Goal: Task Accomplishment & Management: Use online tool/utility

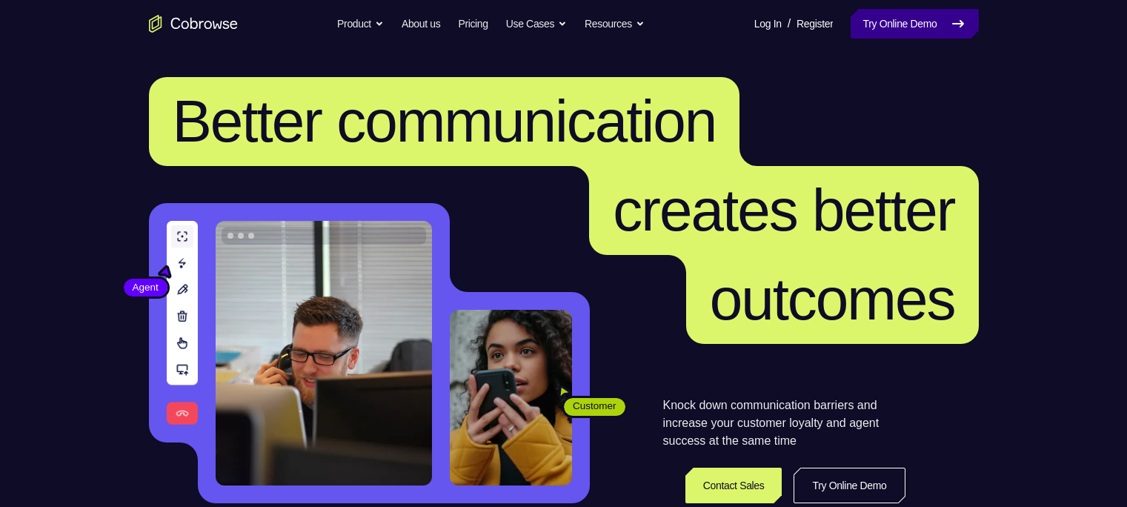
click at [865, 31] on link "Try Online Demo" at bounding box center [914, 24] width 127 height 30
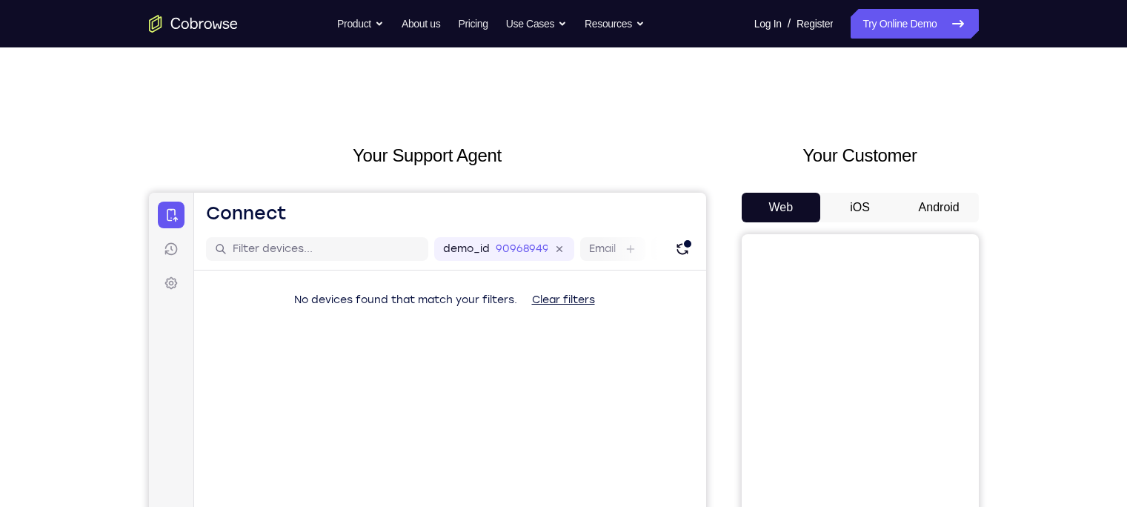
click at [936, 202] on button "Android" at bounding box center [939, 208] width 79 height 30
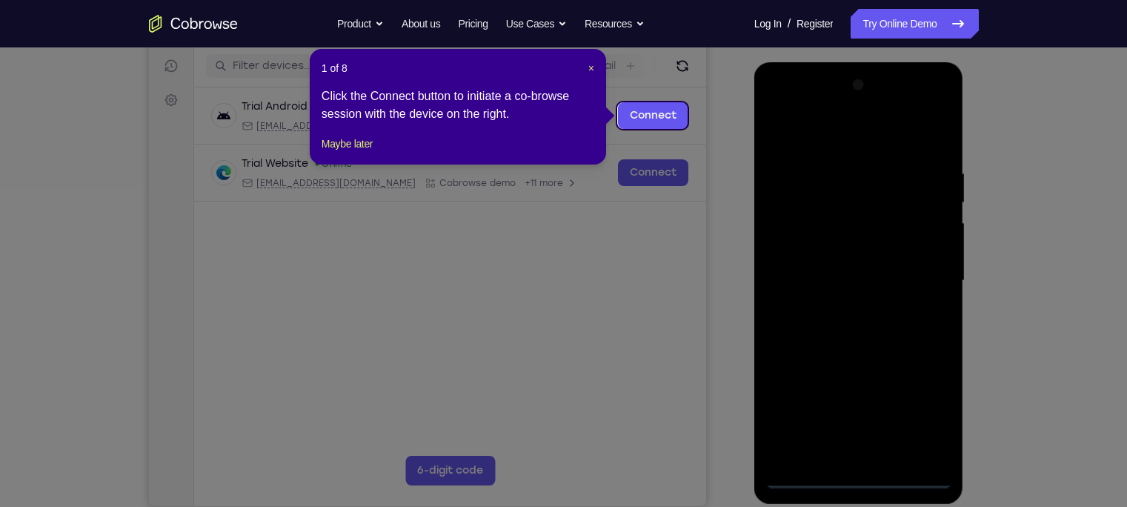
scroll to position [182, 0]
click at [592, 70] on span "×" at bounding box center [591, 69] width 6 height 12
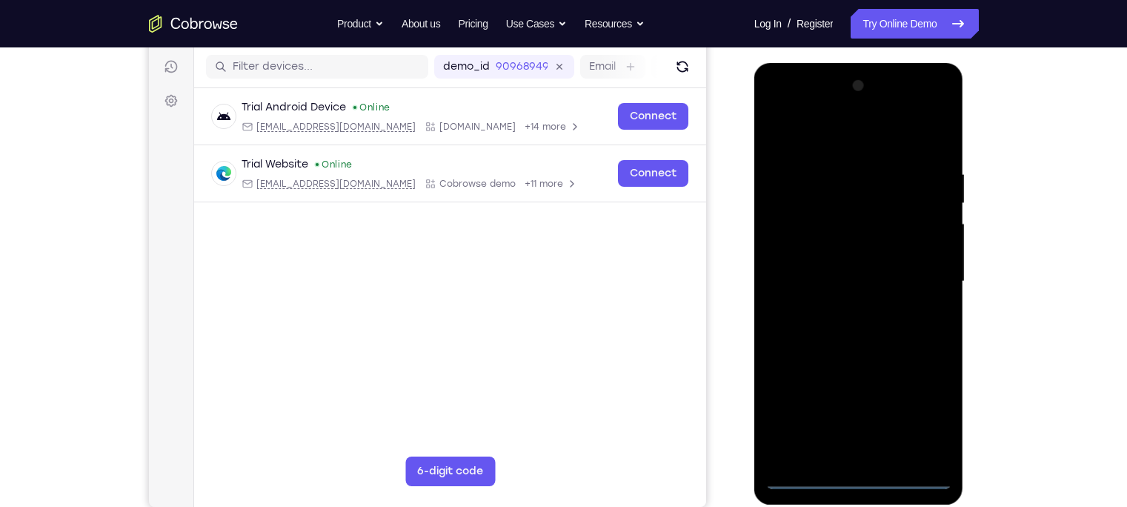
click at [864, 482] on div at bounding box center [858, 281] width 187 height 415
click at [929, 415] on div at bounding box center [858, 281] width 187 height 415
click at [848, 139] on div at bounding box center [858, 281] width 187 height 415
click at [912, 274] on div at bounding box center [858, 281] width 187 height 415
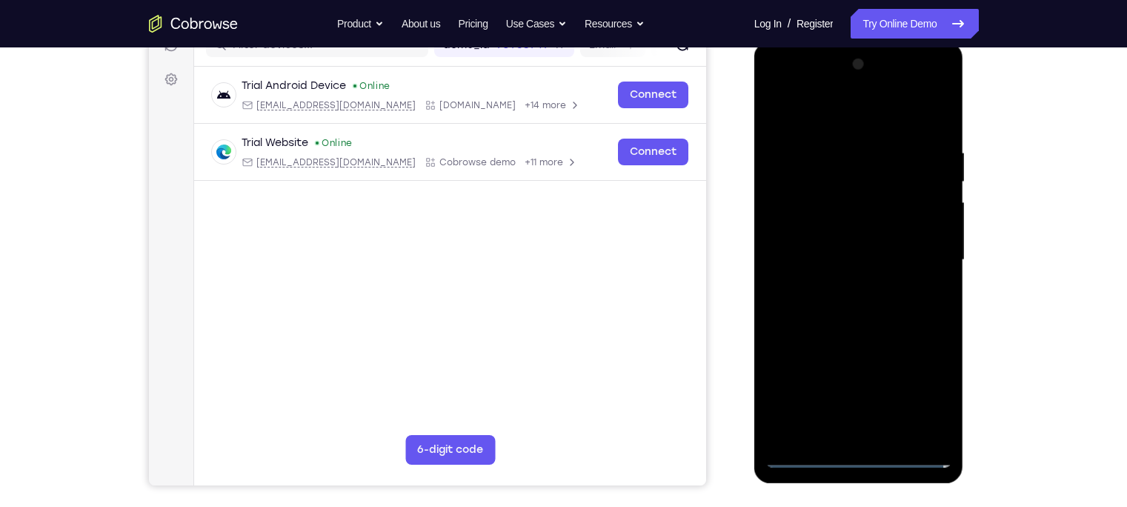
scroll to position [208, 0]
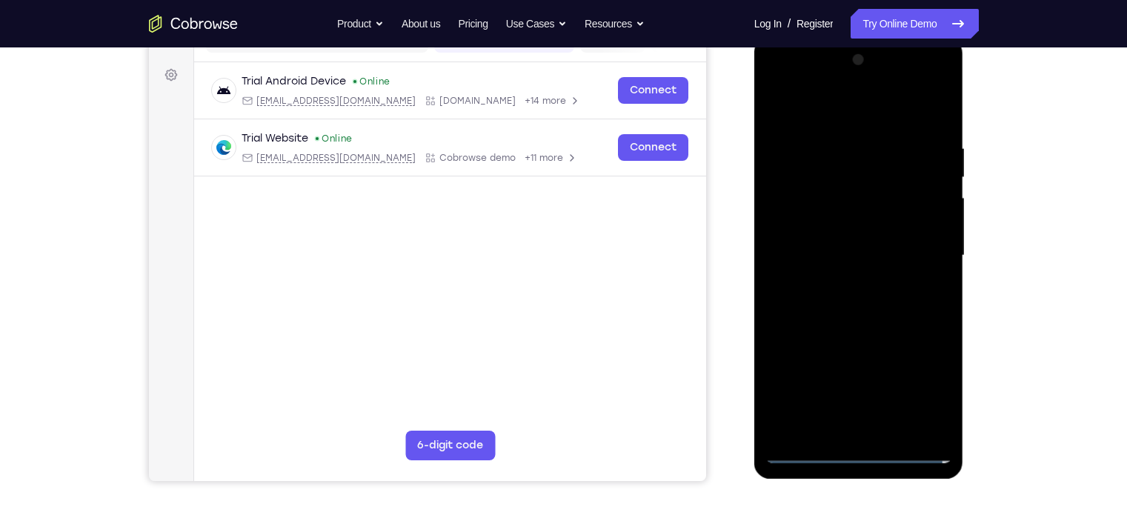
click at [840, 283] on div at bounding box center [858, 255] width 187 height 415
click at [837, 240] on div at bounding box center [858, 255] width 187 height 415
click at [850, 226] on div at bounding box center [858, 255] width 187 height 415
click at [847, 259] on div at bounding box center [858, 255] width 187 height 415
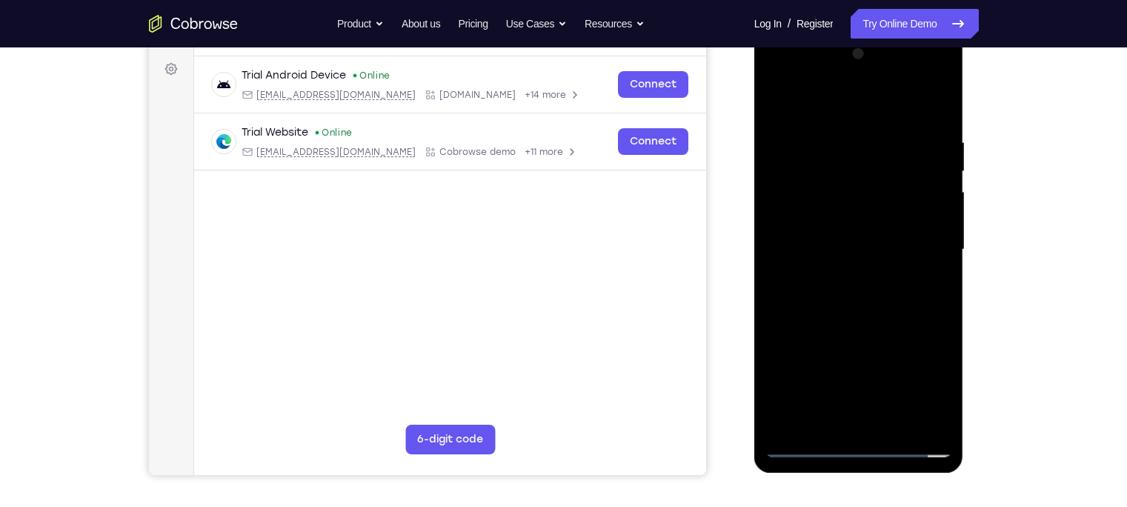
scroll to position [215, 0]
drag, startPoint x: 909, startPoint y: 102, endPoint x: 780, endPoint y: 115, distance: 129.6
click at [780, 115] on div at bounding box center [858, 248] width 187 height 415
click at [934, 124] on div at bounding box center [858, 248] width 187 height 415
drag, startPoint x: 840, startPoint y: 102, endPoint x: 943, endPoint y: 109, distance: 103.3
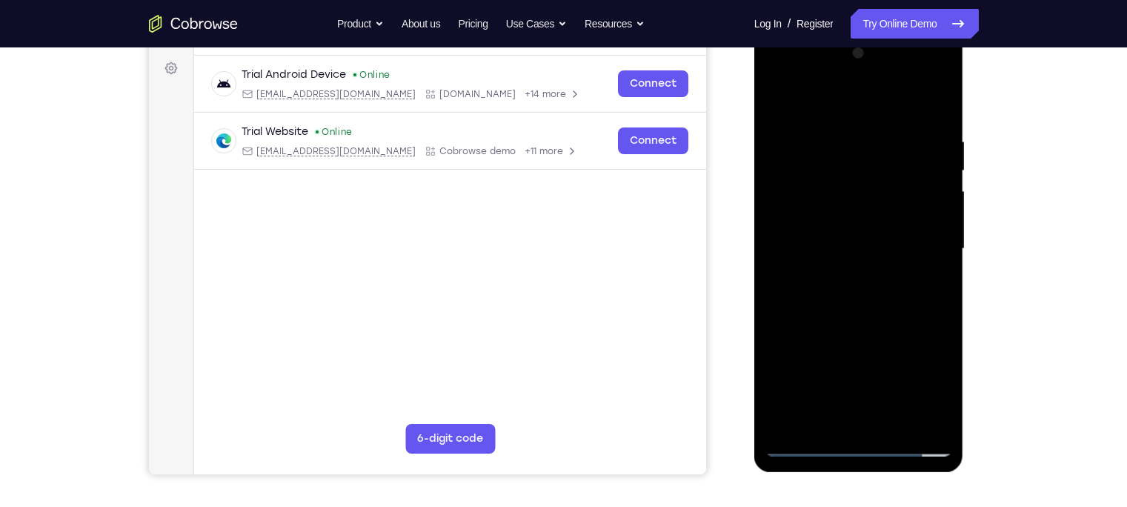
click at [943, 109] on div at bounding box center [858, 248] width 187 height 415
click at [832, 142] on div at bounding box center [858, 248] width 187 height 415
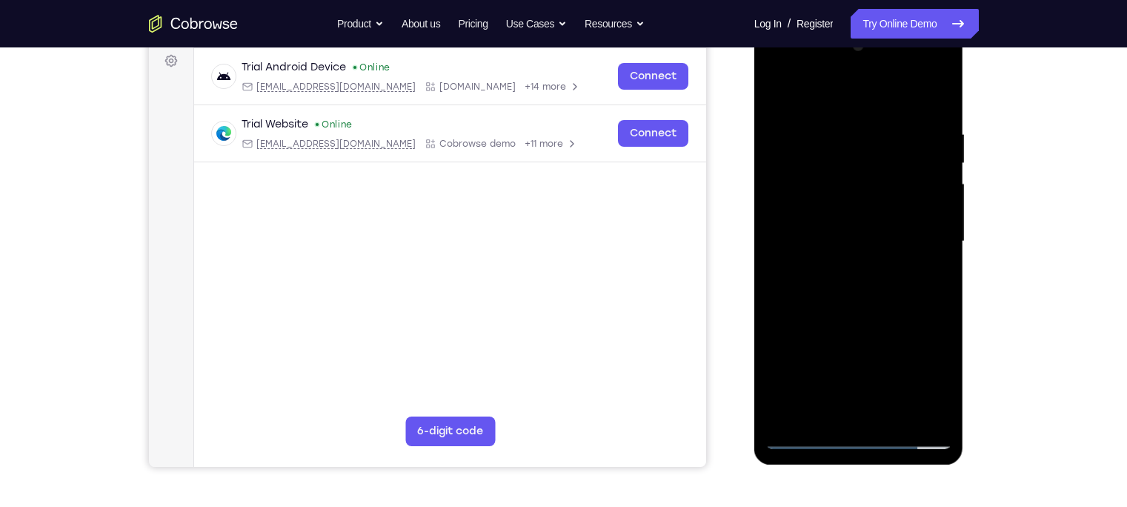
click at [937, 95] on div at bounding box center [858, 241] width 187 height 415
click at [883, 116] on div at bounding box center [858, 241] width 187 height 415
click at [937, 102] on div at bounding box center [858, 241] width 187 height 415
drag, startPoint x: 883, startPoint y: 279, endPoint x: 848, endPoint y: 92, distance: 190.5
click at [848, 92] on div at bounding box center [858, 241] width 187 height 415
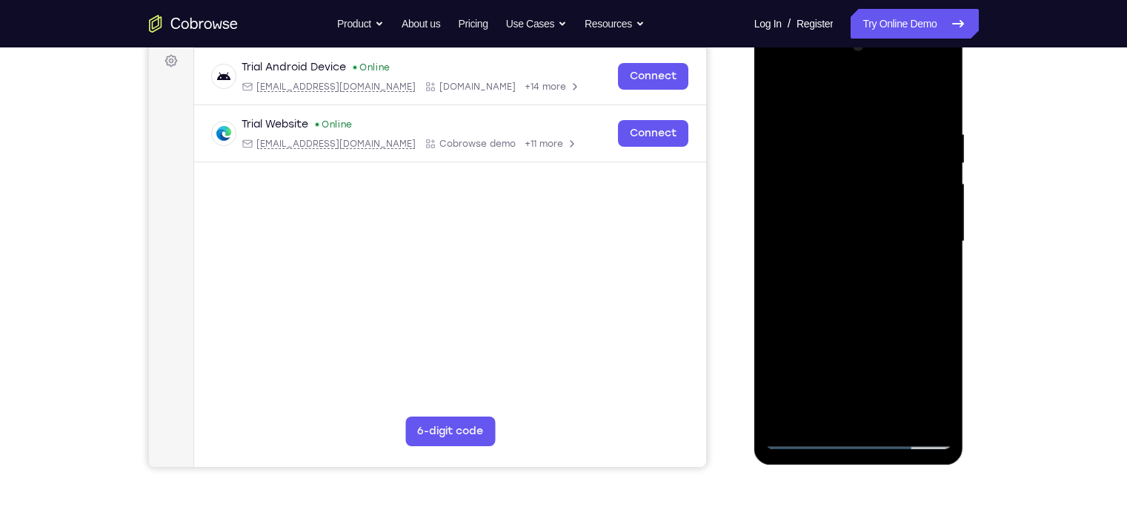
drag, startPoint x: 867, startPoint y: 319, endPoint x: 837, endPoint y: 90, distance: 230.1
click at [837, 90] on div at bounding box center [858, 241] width 187 height 415
drag, startPoint x: 872, startPoint y: 328, endPoint x: 813, endPoint y: 72, distance: 262.4
click at [813, 72] on div at bounding box center [858, 241] width 187 height 415
drag, startPoint x: 863, startPoint y: 356, endPoint x: 838, endPoint y: 256, distance: 103.7
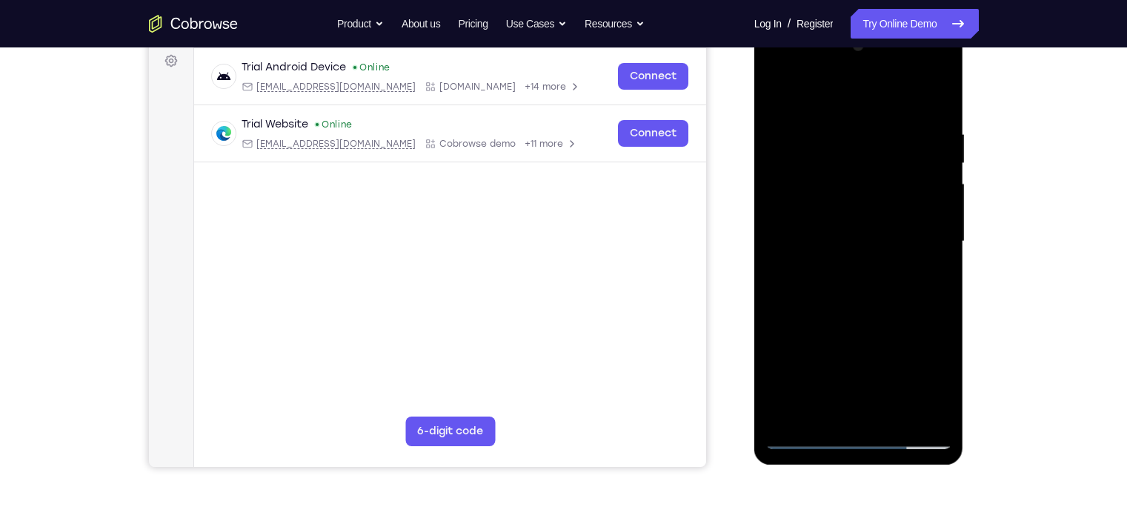
click at [838, 256] on div at bounding box center [858, 241] width 187 height 415
click at [939, 254] on div at bounding box center [858, 241] width 187 height 415
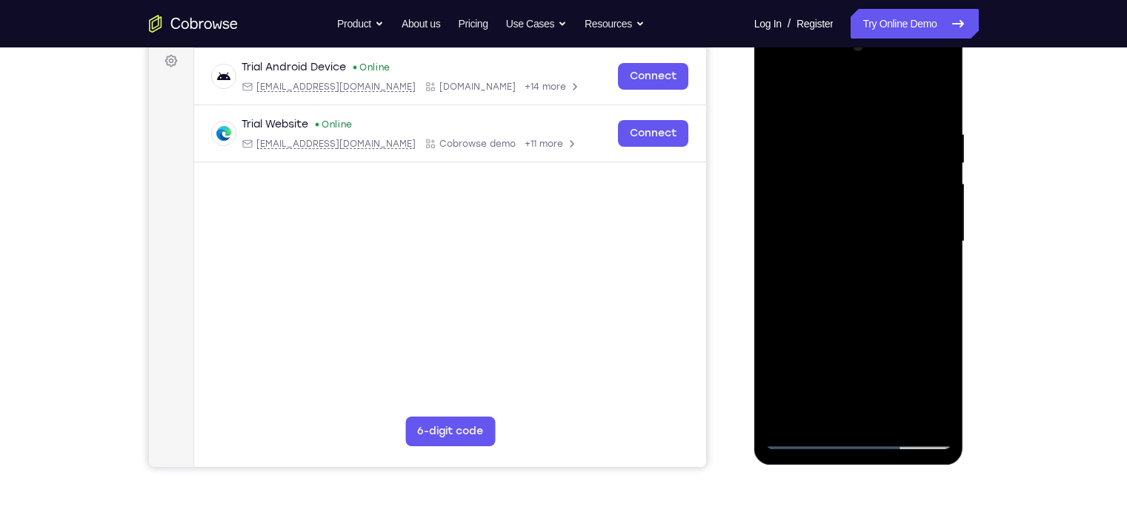
click at [939, 254] on div at bounding box center [858, 241] width 187 height 415
drag, startPoint x: 892, startPoint y: 328, endPoint x: 868, endPoint y: 119, distance: 210.3
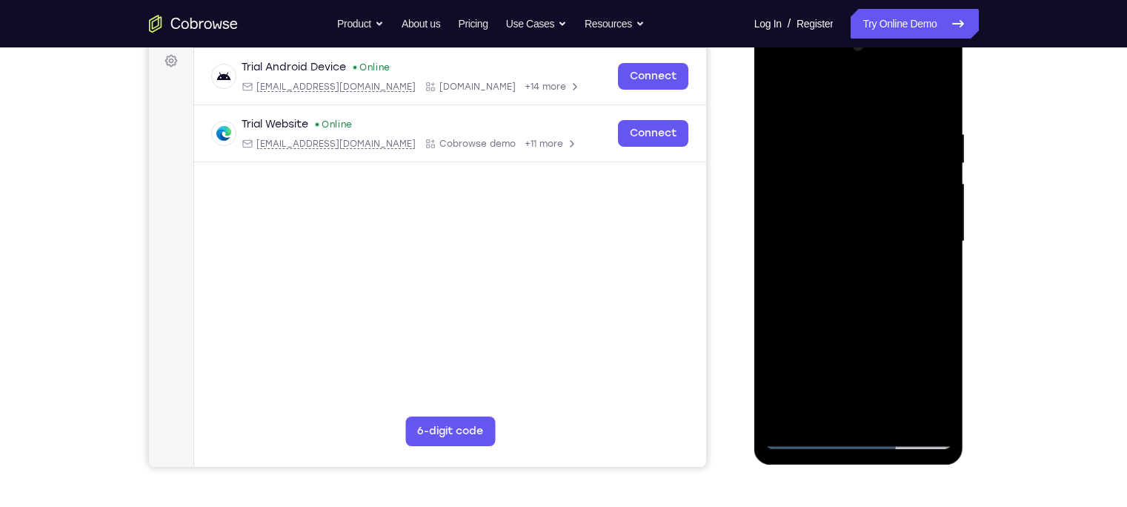
click at [868, 119] on div at bounding box center [858, 241] width 187 height 415
drag, startPoint x: 885, startPoint y: 333, endPoint x: 883, endPoint y: 175, distance: 158.6
click at [883, 175] on div at bounding box center [858, 241] width 187 height 415
click at [939, 244] on div at bounding box center [858, 241] width 187 height 415
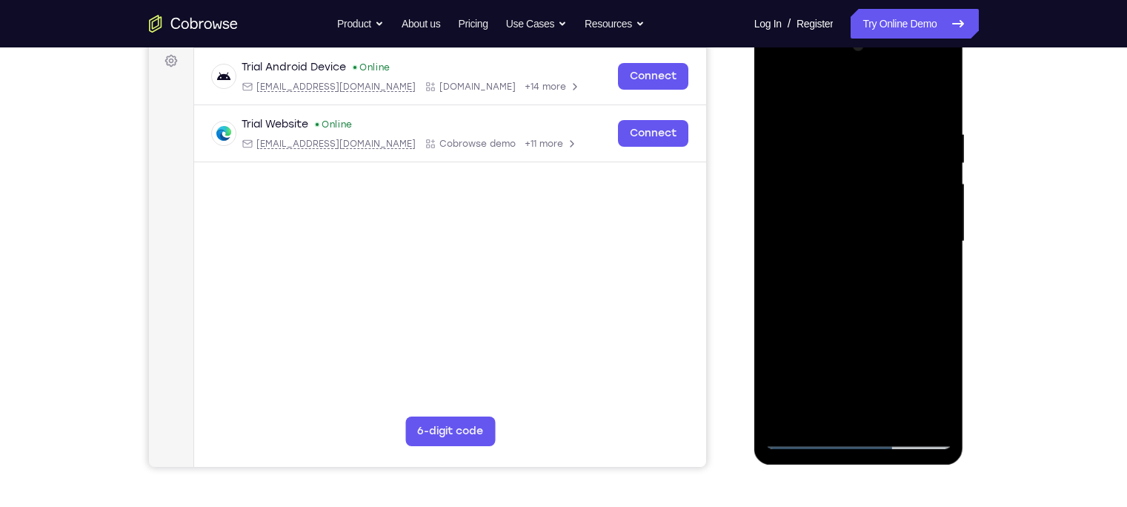
click at [939, 244] on div at bounding box center [858, 241] width 187 height 415
click at [778, 241] on div at bounding box center [858, 241] width 187 height 415
click at [940, 246] on div at bounding box center [858, 241] width 187 height 415
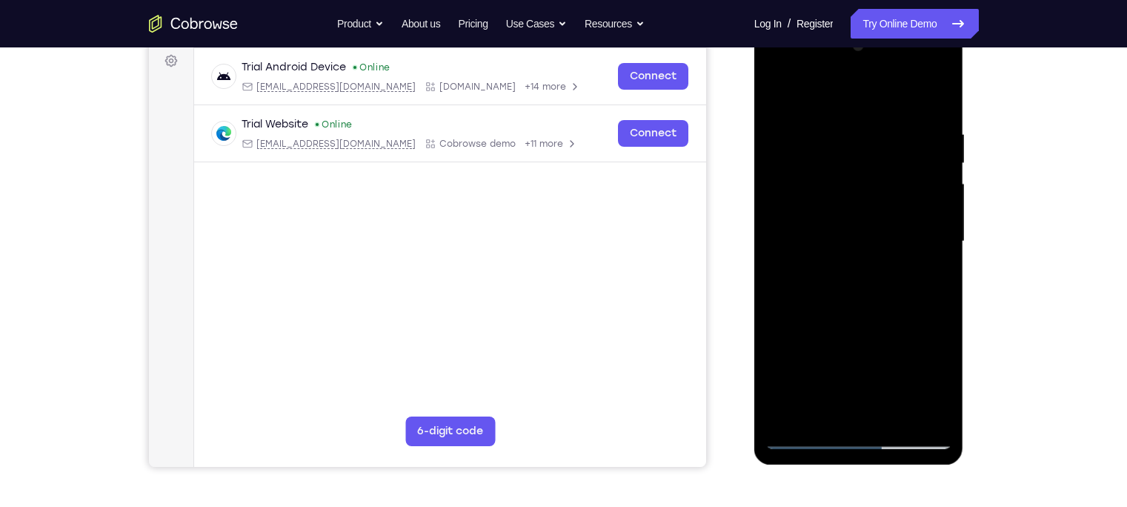
click at [940, 246] on div at bounding box center [858, 241] width 187 height 415
drag, startPoint x: 876, startPoint y: 320, endPoint x: 830, endPoint y: 92, distance: 232.8
click at [830, 92] on div at bounding box center [858, 241] width 187 height 415
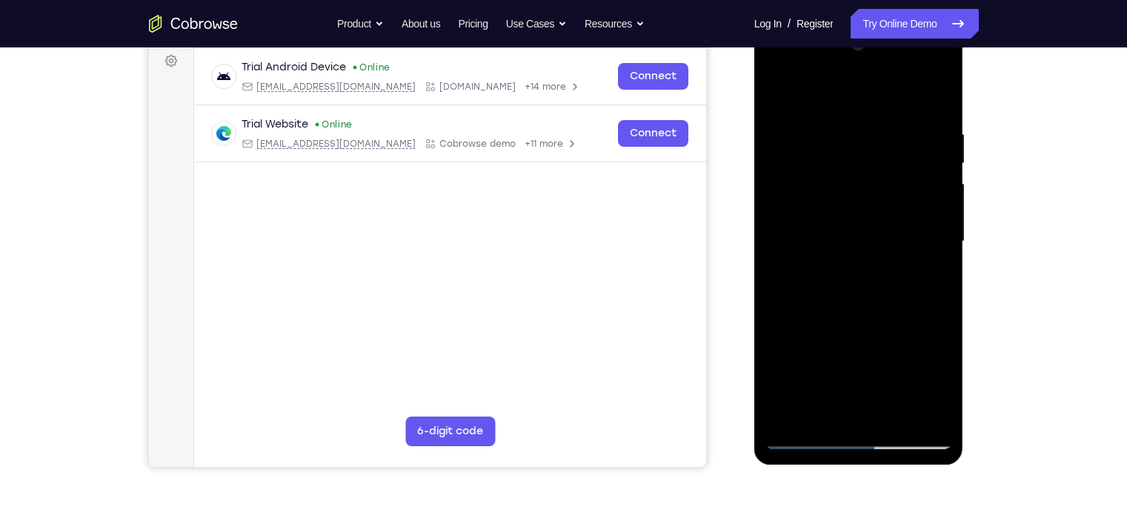
drag, startPoint x: 866, startPoint y: 322, endPoint x: 840, endPoint y: 36, distance: 286.5
click at [840, 36] on div at bounding box center [858, 241] width 187 height 415
click at [797, 421] on div at bounding box center [858, 241] width 187 height 415
click at [924, 132] on div at bounding box center [858, 241] width 187 height 415
click at [817, 92] on div at bounding box center [858, 241] width 187 height 415
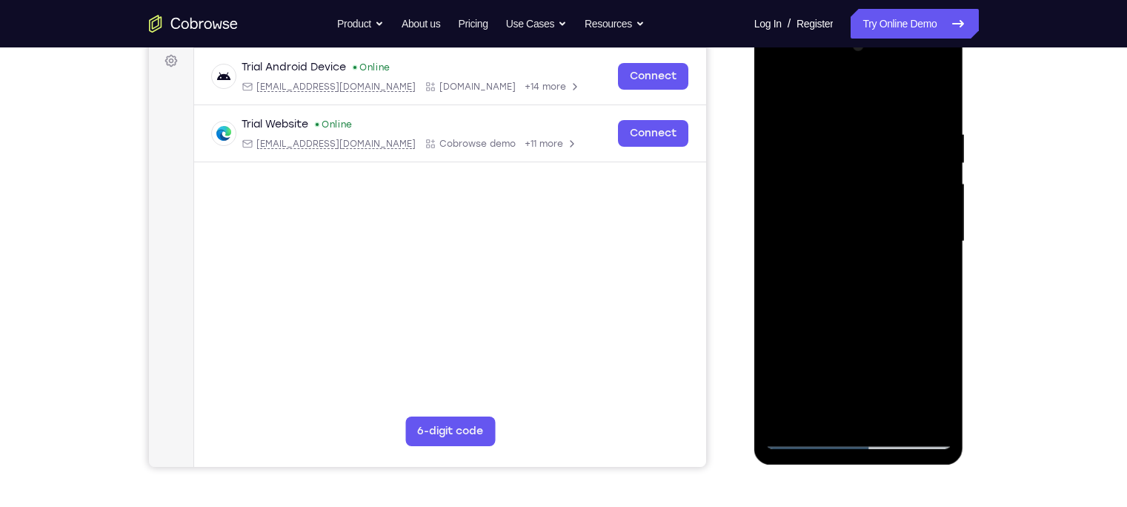
click at [919, 306] on div at bounding box center [858, 241] width 187 height 415
click at [820, 241] on div at bounding box center [858, 241] width 187 height 415
click at [919, 288] on div at bounding box center [858, 241] width 187 height 415
click at [776, 92] on div at bounding box center [858, 241] width 187 height 415
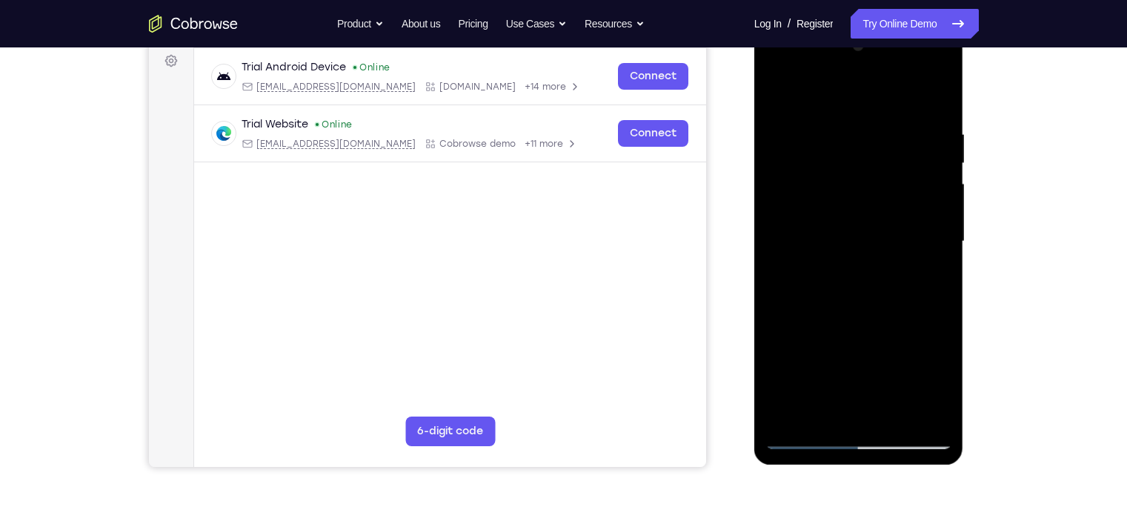
click at [788, 416] on div at bounding box center [858, 241] width 187 height 415
drag, startPoint x: 870, startPoint y: 197, endPoint x: 864, endPoint y: 428, distance: 231.3
click at [864, 428] on div at bounding box center [858, 241] width 187 height 415
click at [837, 130] on div at bounding box center [858, 241] width 187 height 415
click at [937, 99] on div at bounding box center [858, 241] width 187 height 415
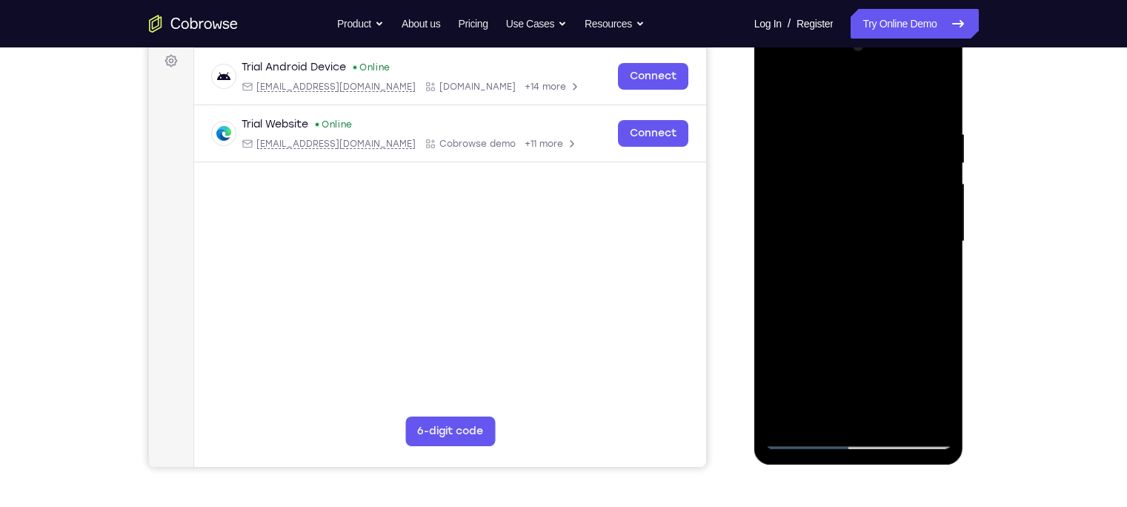
click at [923, 128] on div at bounding box center [858, 241] width 187 height 415
click at [934, 185] on div at bounding box center [858, 241] width 187 height 415
click at [937, 92] on div at bounding box center [858, 241] width 187 height 415
drag, startPoint x: 889, startPoint y: 293, endPoint x: 860, endPoint y: 153, distance: 143.9
click at [860, 153] on div at bounding box center [858, 241] width 187 height 415
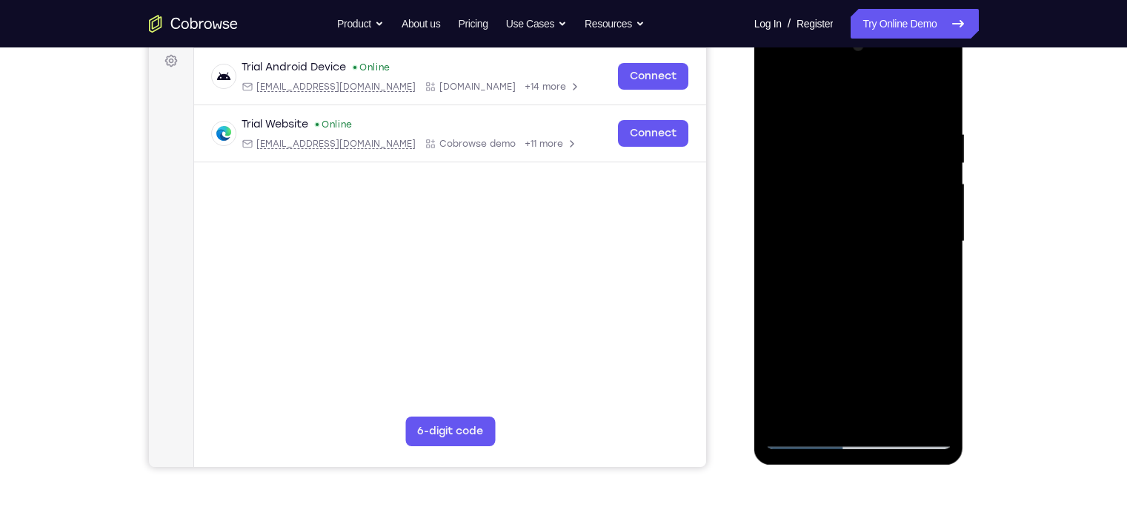
drag, startPoint x: 877, startPoint y: 346, endPoint x: 857, endPoint y: 119, distance: 227.6
click at [857, 119] on div at bounding box center [858, 241] width 187 height 415
click at [891, 416] on div at bounding box center [858, 241] width 187 height 415
click at [848, 319] on div at bounding box center [858, 241] width 187 height 415
drag, startPoint x: 908, startPoint y: 168, endPoint x: 794, endPoint y: 173, distance: 114.9
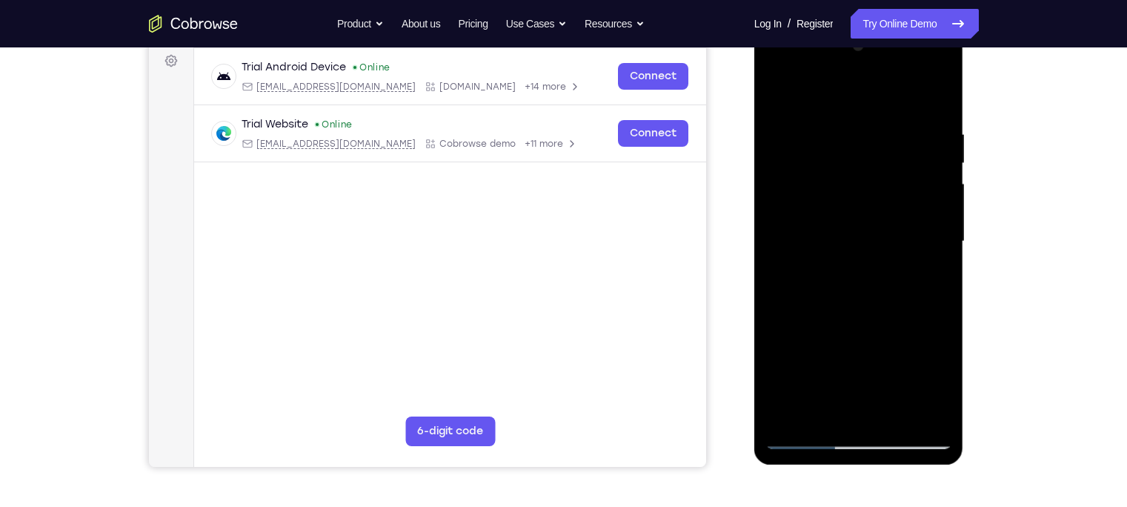
click at [794, 173] on div at bounding box center [858, 241] width 187 height 415
drag, startPoint x: 894, startPoint y: 165, endPoint x: 823, endPoint y: 170, distance: 71.3
click at [823, 170] on div at bounding box center [858, 241] width 187 height 415
click at [916, 135] on div at bounding box center [858, 241] width 187 height 415
click at [883, 222] on div at bounding box center [858, 241] width 187 height 415
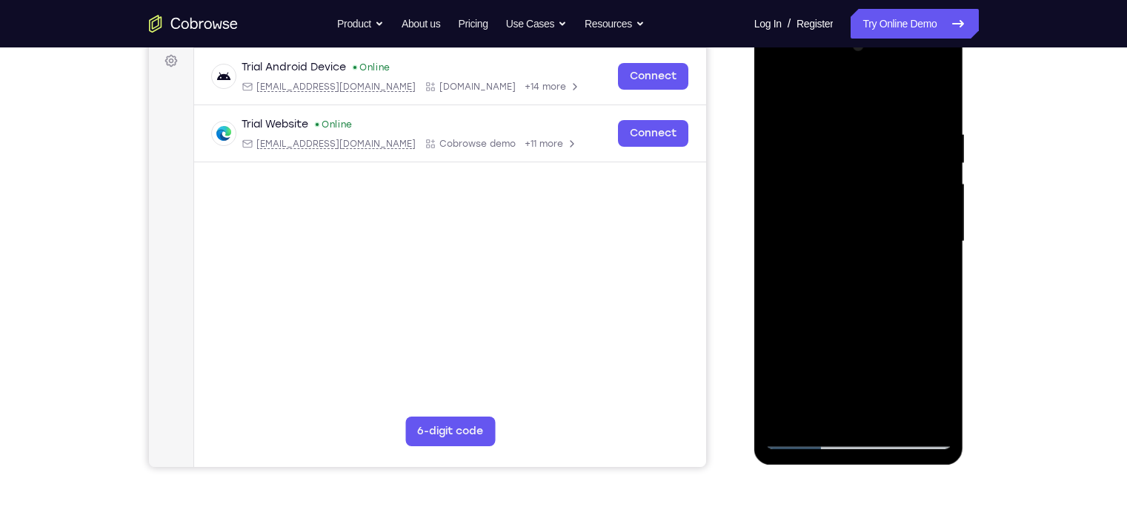
click at [805, 438] on div at bounding box center [858, 241] width 187 height 415
drag, startPoint x: 870, startPoint y: 142, endPoint x: 857, endPoint y: 272, distance: 131.1
click at [857, 272] on div at bounding box center [858, 241] width 187 height 415
click at [925, 132] on div at bounding box center [858, 241] width 187 height 415
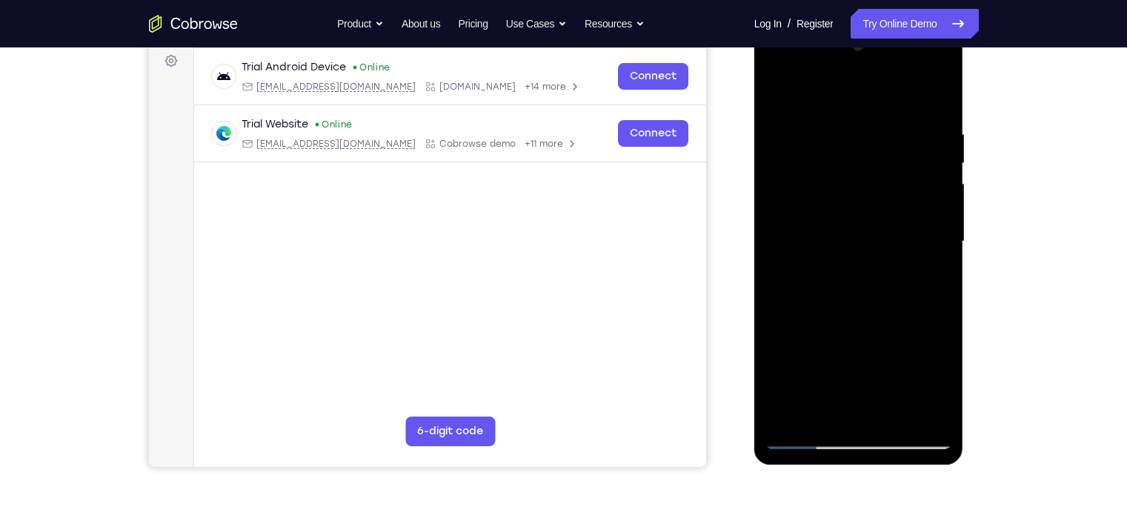
click at [925, 132] on div at bounding box center [858, 241] width 187 height 415
drag, startPoint x: 824, startPoint y: 196, endPoint x: 941, endPoint y: 168, distance: 120.2
click at [941, 168] on div at bounding box center [858, 241] width 187 height 415
click at [891, 152] on div at bounding box center [858, 241] width 187 height 415
click at [933, 96] on div at bounding box center [858, 241] width 187 height 415
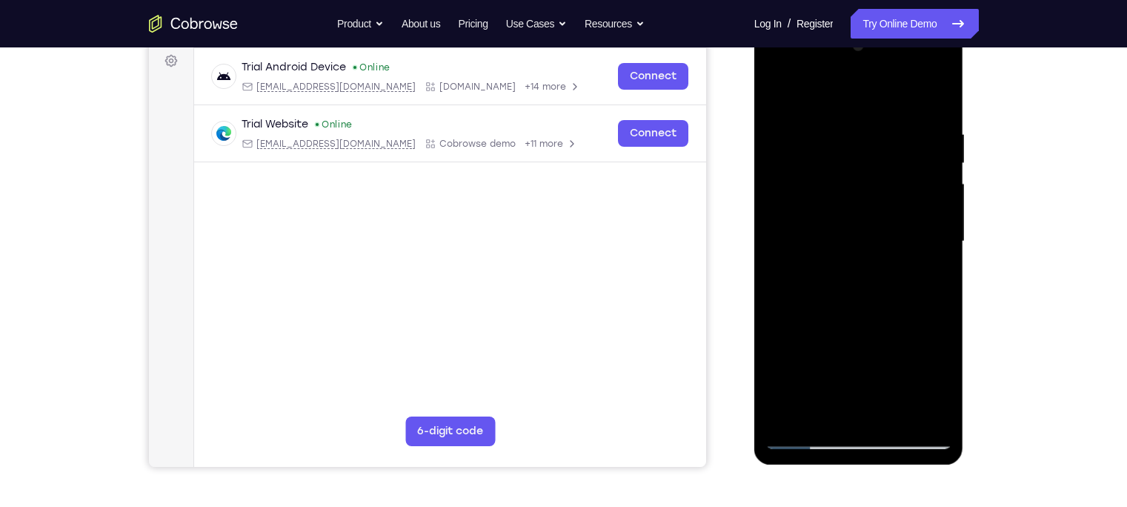
click at [883, 127] on div at bounding box center [858, 241] width 187 height 415
click at [926, 147] on div at bounding box center [858, 241] width 187 height 415
click at [936, 98] on div at bounding box center [858, 241] width 187 height 415
click at [828, 414] on div at bounding box center [858, 241] width 187 height 415
click at [788, 165] on div at bounding box center [858, 241] width 187 height 415
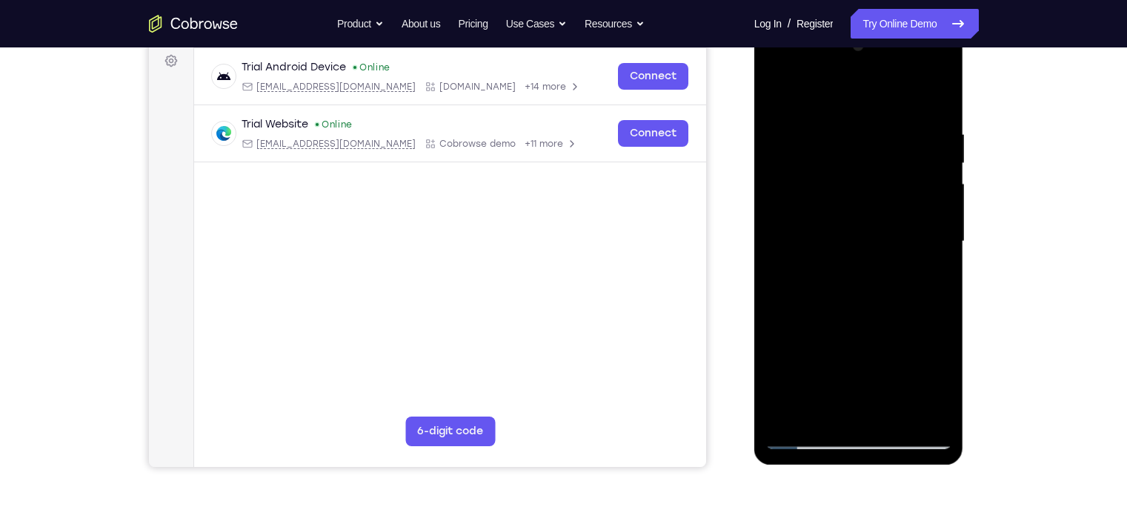
click at [775, 89] on div at bounding box center [858, 241] width 187 height 415
click at [798, 124] on div at bounding box center [858, 241] width 187 height 415
click at [942, 247] on div at bounding box center [858, 241] width 187 height 415
drag, startPoint x: 888, startPoint y: 310, endPoint x: 876, endPoint y: 305, distance: 13.9
click at [876, 305] on div at bounding box center [858, 241] width 187 height 415
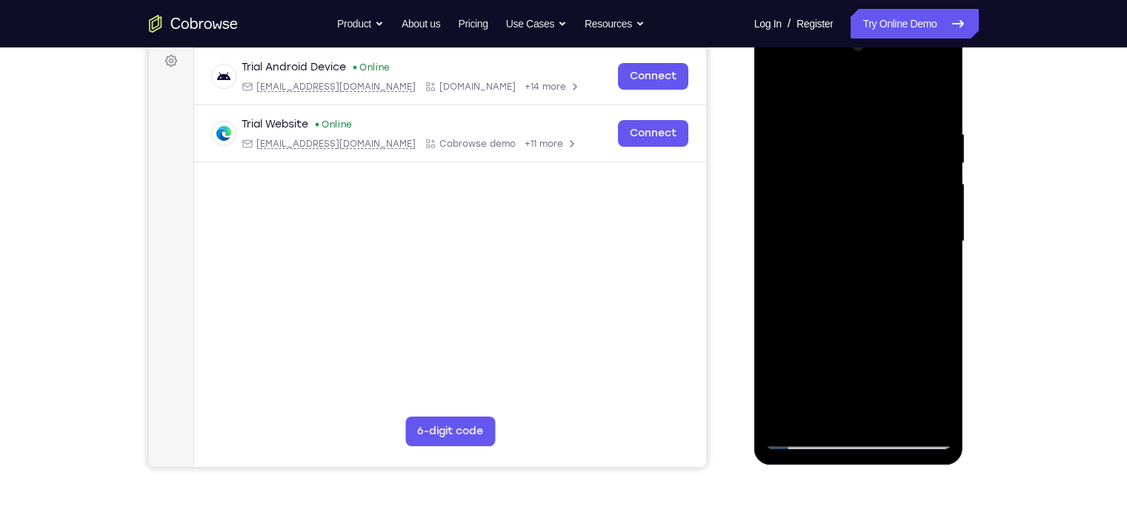
click at [805, 109] on div at bounding box center [858, 241] width 187 height 415
drag, startPoint x: 866, startPoint y: 376, endPoint x: 839, endPoint y: 287, distance: 93.8
click at [839, 287] on div at bounding box center [858, 241] width 187 height 415
click at [846, 299] on div at bounding box center [858, 241] width 187 height 415
drag, startPoint x: 915, startPoint y: 365, endPoint x: 848, endPoint y: 173, distance: 203.2
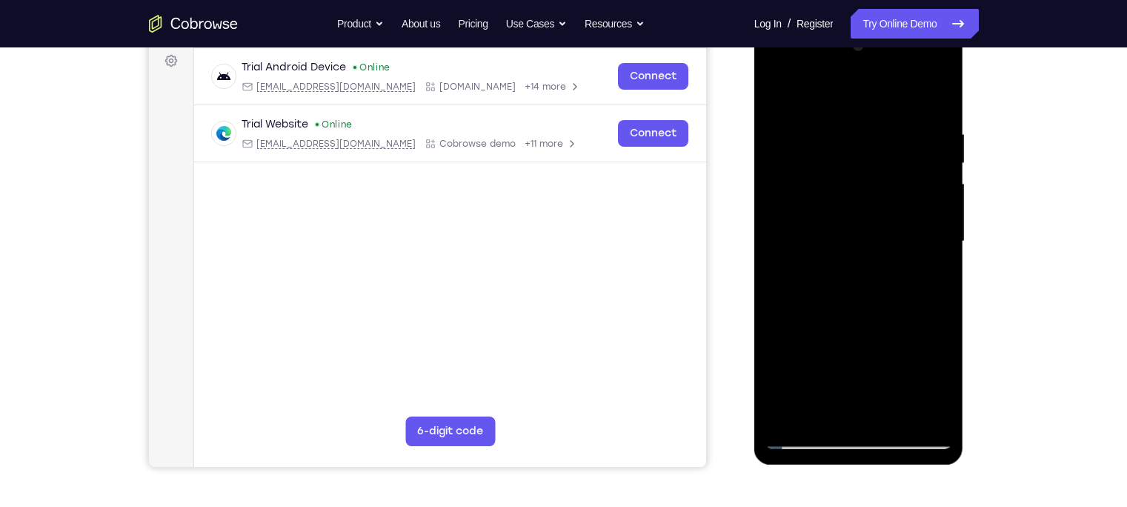
click at [848, 173] on div at bounding box center [858, 241] width 187 height 415
click at [780, 90] on div at bounding box center [858, 241] width 187 height 415
click at [912, 299] on div at bounding box center [858, 241] width 187 height 415
drag, startPoint x: 879, startPoint y: 201, endPoint x: 866, endPoint y: 328, distance: 127.3
click at [866, 328] on div at bounding box center [858, 241] width 187 height 415
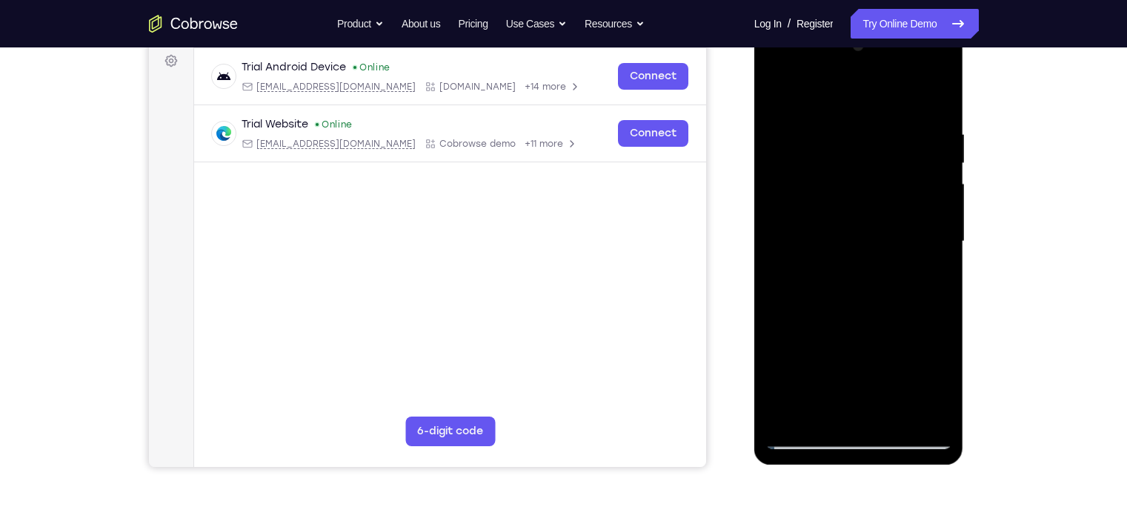
click at [801, 439] on div at bounding box center [858, 241] width 187 height 415
drag, startPoint x: 854, startPoint y: 355, endPoint x: 827, endPoint y: 90, distance: 266.6
click at [827, 90] on div at bounding box center [858, 241] width 187 height 415
click at [915, 220] on div at bounding box center [858, 241] width 187 height 415
drag, startPoint x: 915, startPoint y: 220, endPoint x: 883, endPoint y: 362, distance: 145.8
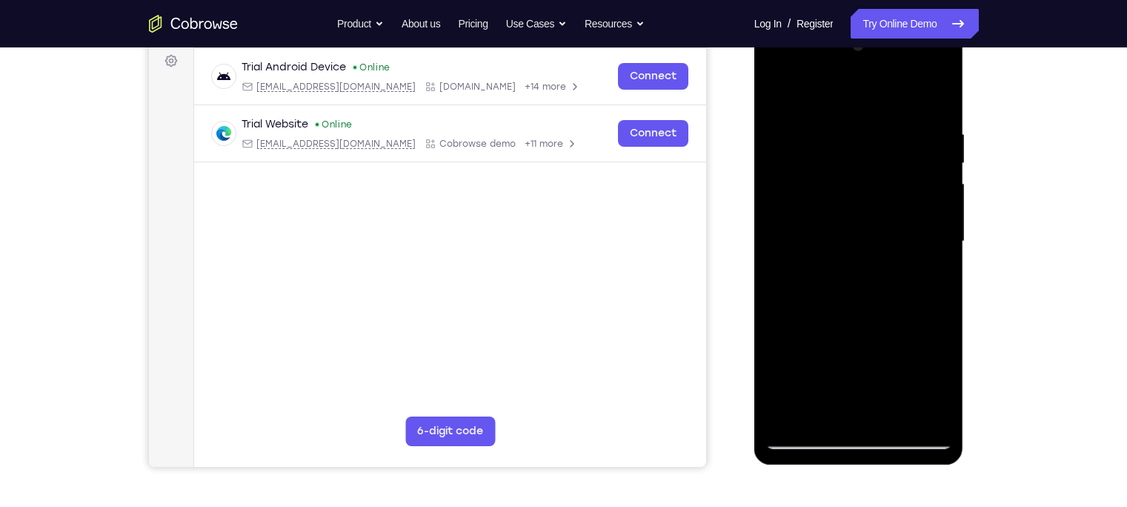
click at [883, 362] on div at bounding box center [858, 241] width 187 height 415
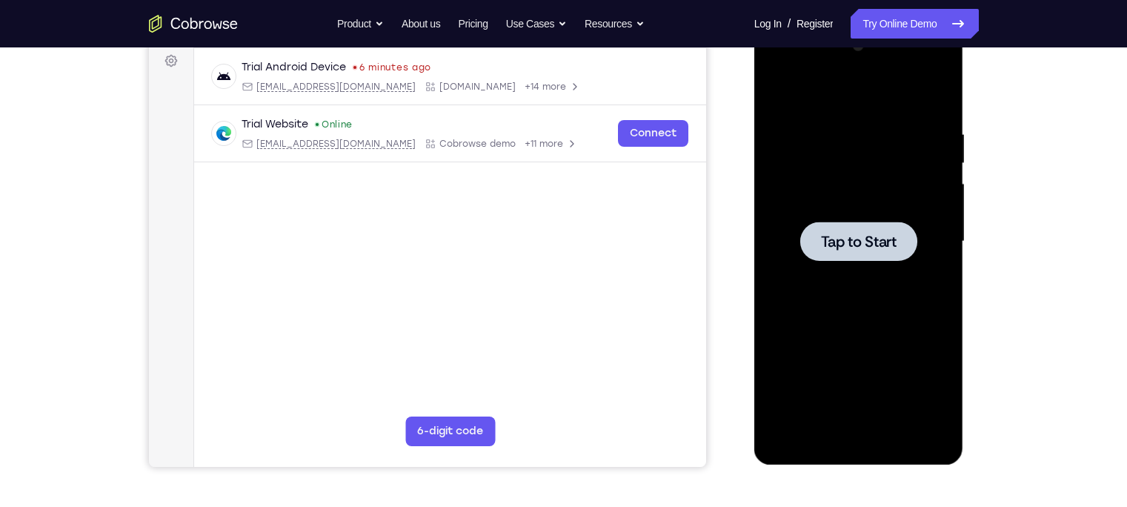
click at [817, 222] on div at bounding box center [858, 241] width 117 height 39
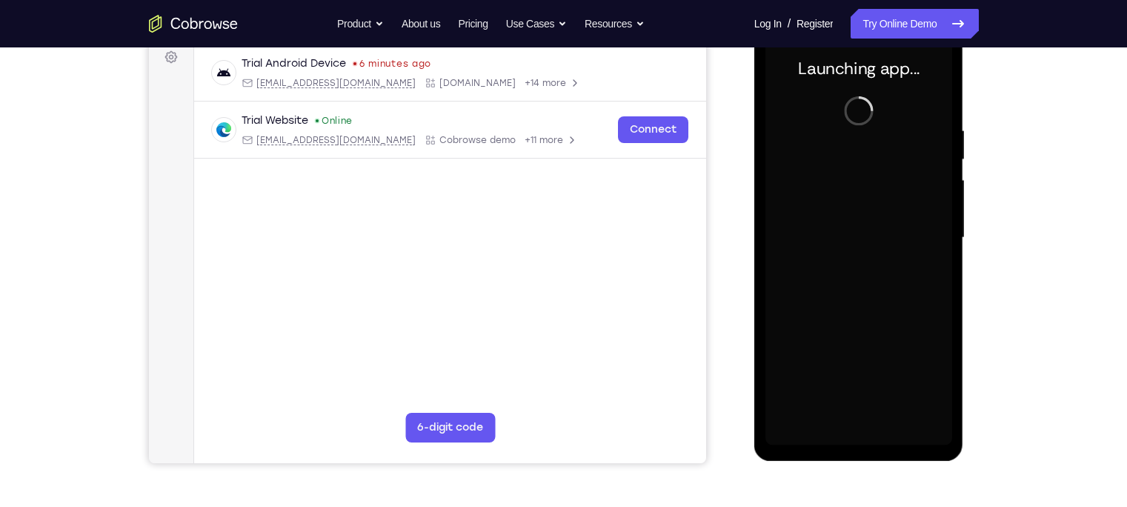
scroll to position [226, 0]
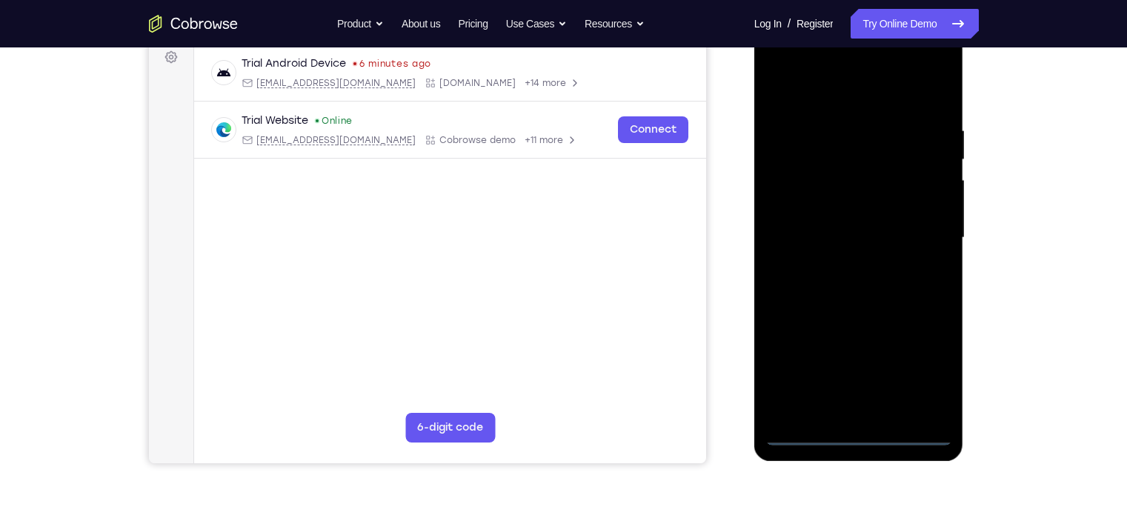
click at [860, 431] on div at bounding box center [858, 237] width 187 height 415
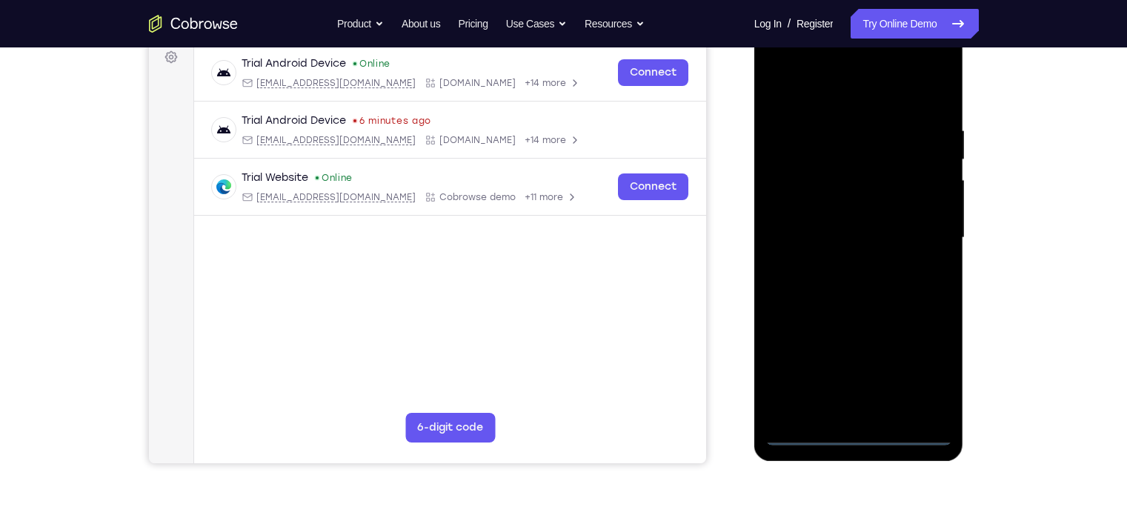
click at [920, 369] on div at bounding box center [858, 237] width 187 height 415
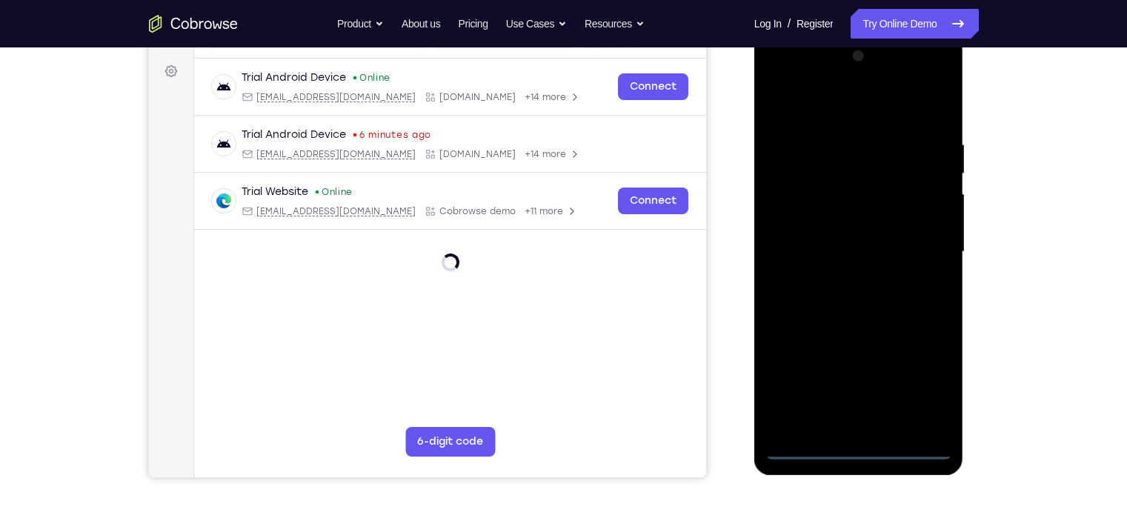
scroll to position [205, 0]
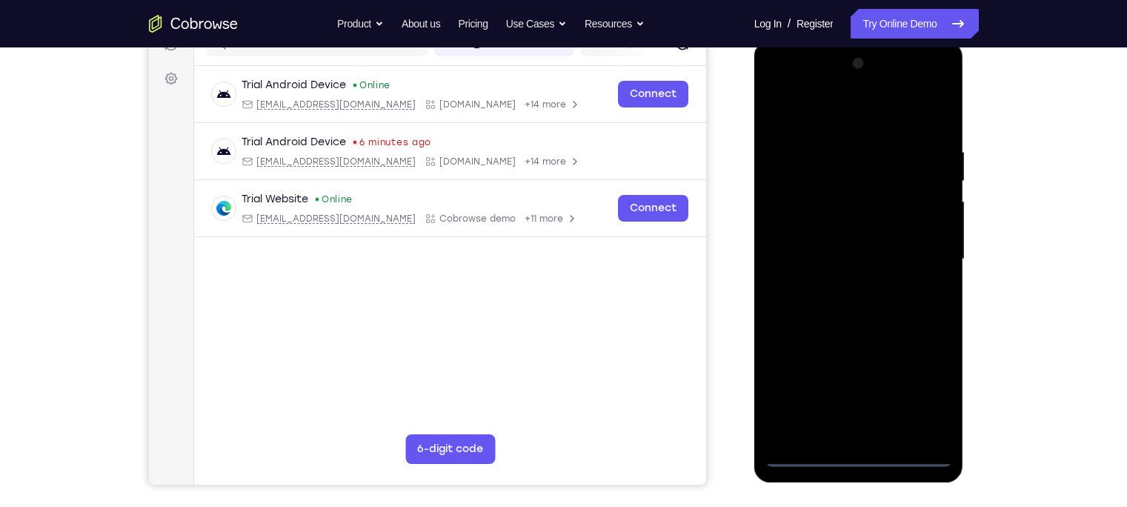
click at [801, 119] on div at bounding box center [858, 259] width 187 height 415
click at [811, 182] on div at bounding box center [858, 259] width 187 height 415
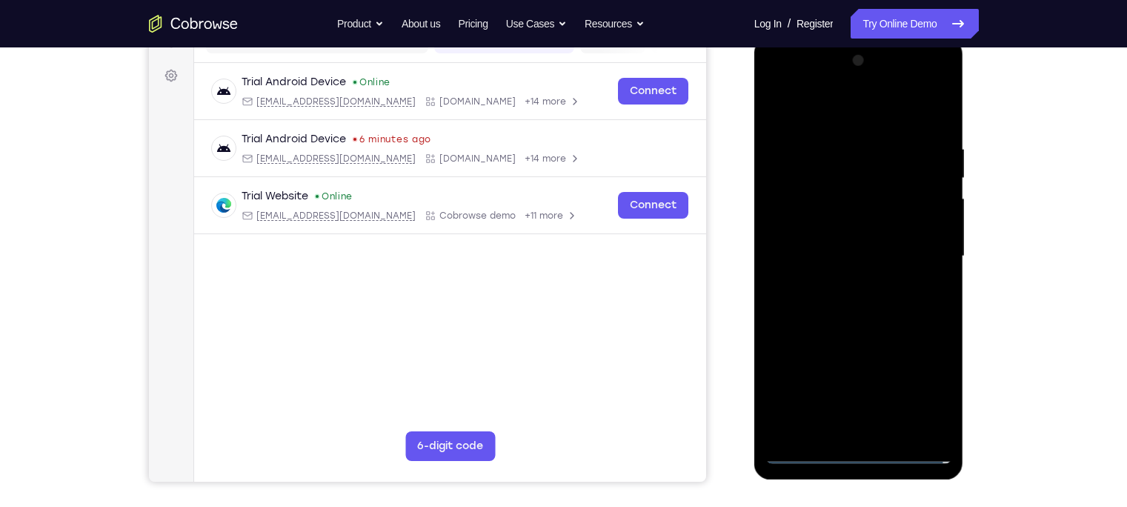
click at [830, 161] on div at bounding box center [858, 256] width 187 height 415
click at [825, 181] on div at bounding box center [858, 256] width 187 height 415
click at [794, 149] on div at bounding box center [858, 256] width 187 height 415
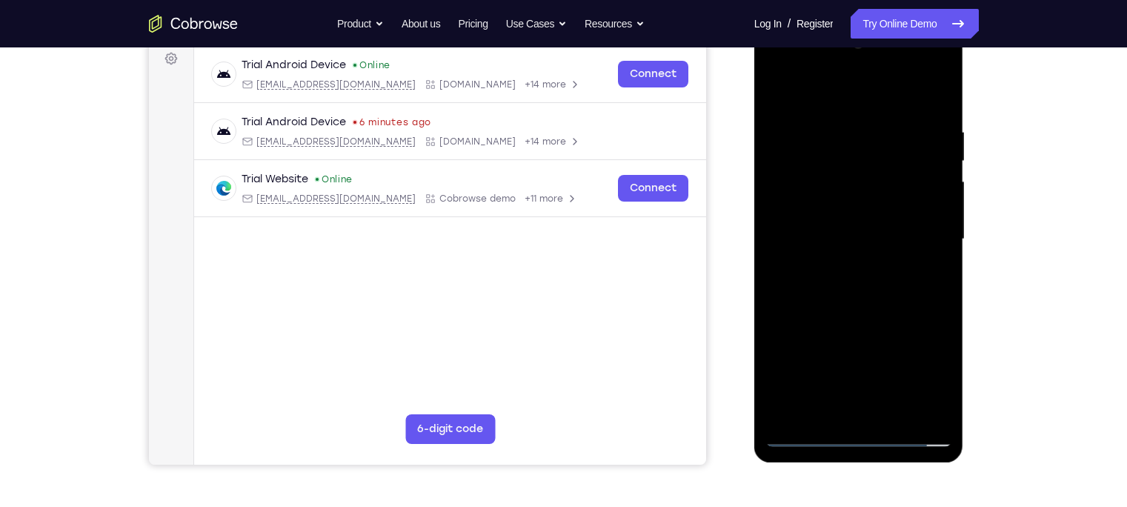
scroll to position [205, 0]
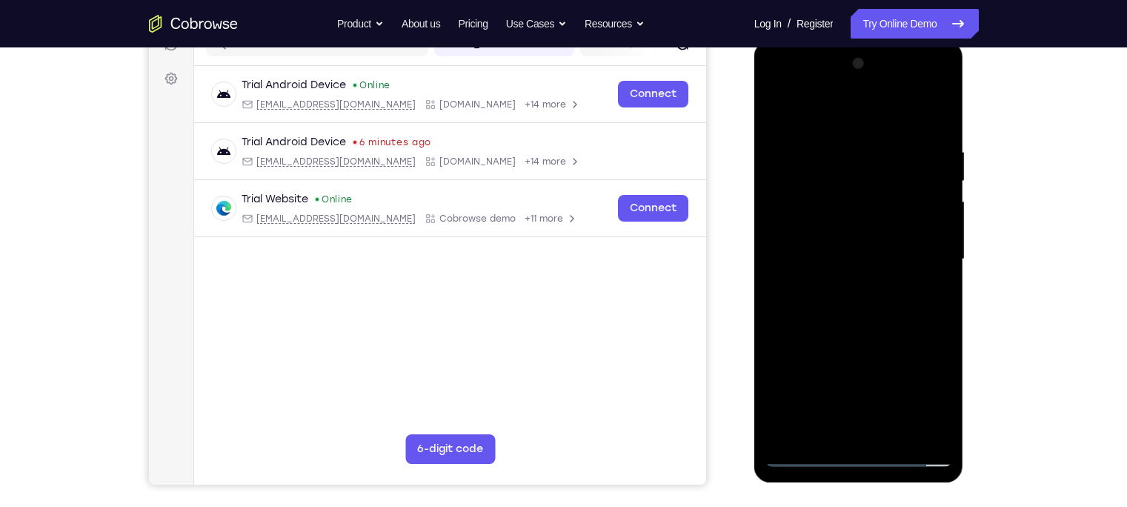
click at [919, 93] on div at bounding box center [858, 259] width 187 height 415
click at [808, 84] on div at bounding box center [858, 259] width 187 height 415
click at [820, 175] on div at bounding box center [858, 259] width 187 height 415
click at [834, 107] on div at bounding box center [858, 259] width 187 height 415
click at [830, 271] on div at bounding box center [858, 259] width 187 height 415
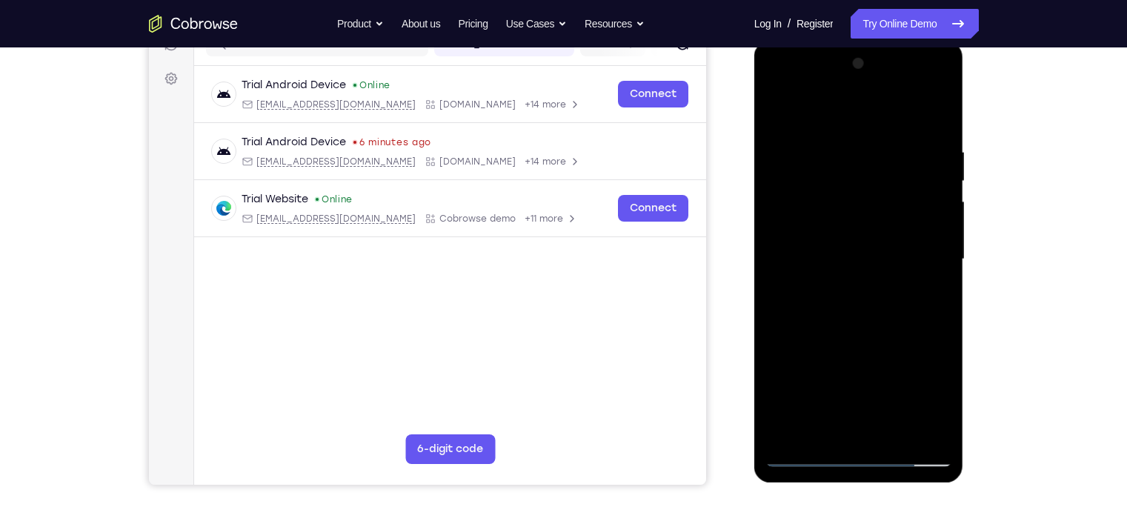
click at [822, 307] on div at bounding box center [858, 259] width 187 height 415
drag, startPoint x: 822, startPoint y: 307, endPoint x: 800, endPoint y: 187, distance: 122.2
click at [800, 187] on div at bounding box center [858, 259] width 187 height 415
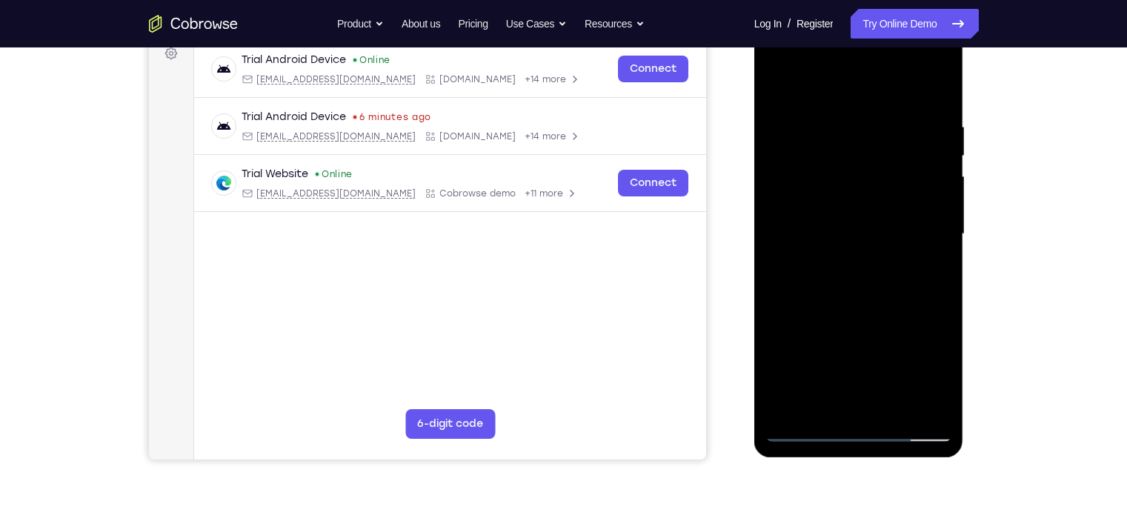
scroll to position [230, 0]
drag, startPoint x: 834, startPoint y: 305, endPoint x: 814, endPoint y: 183, distance: 123.9
click at [814, 183] on div at bounding box center [858, 234] width 187 height 415
drag, startPoint x: 854, startPoint y: 335, endPoint x: 816, endPoint y: 164, distance: 175.3
click at [816, 164] on div at bounding box center [858, 234] width 187 height 415
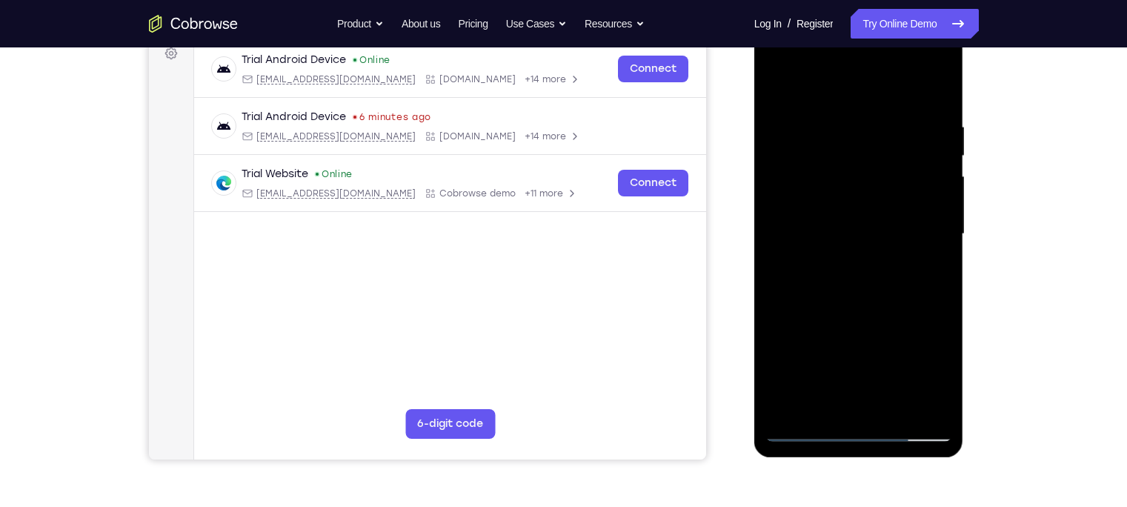
scroll to position [236, 0]
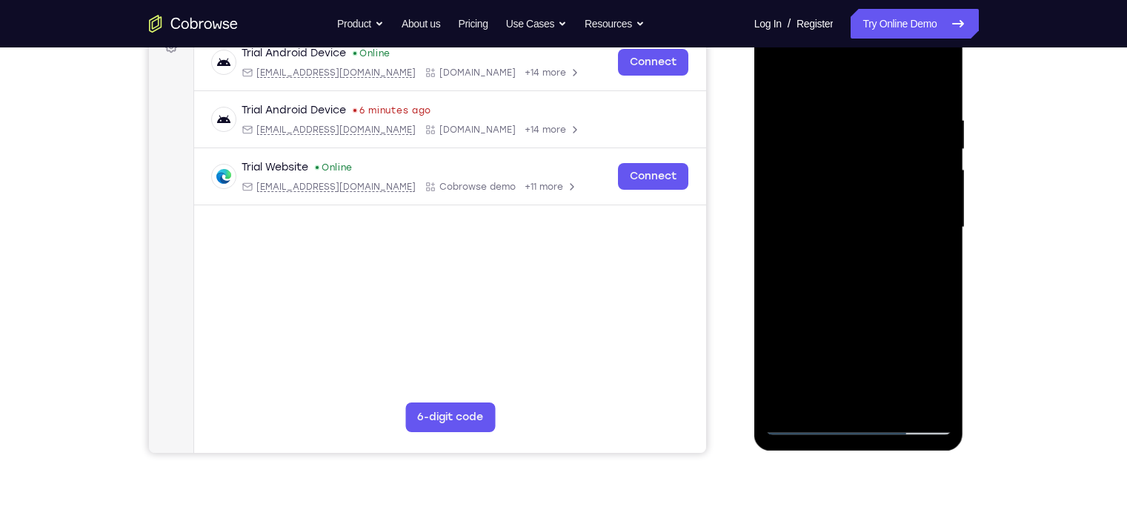
drag, startPoint x: 871, startPoint y: 353, endPoint x: 820, endPoint y: 157, distance: 202.4
click at [820, 157] on div at bounding box center [858, 227] width 187 height 415
drag, startPoint x: 885, startPoint y: 348, endPoint x: 843, endPoint y: 147, distance: 205.2
click at [843, 147] on div at bounding box center [858, 227] width 187 height 415
drag, startPoint x: 872, startPoint y: 353, endPoint x: 849, endPoint y: 138, distance: 216.1
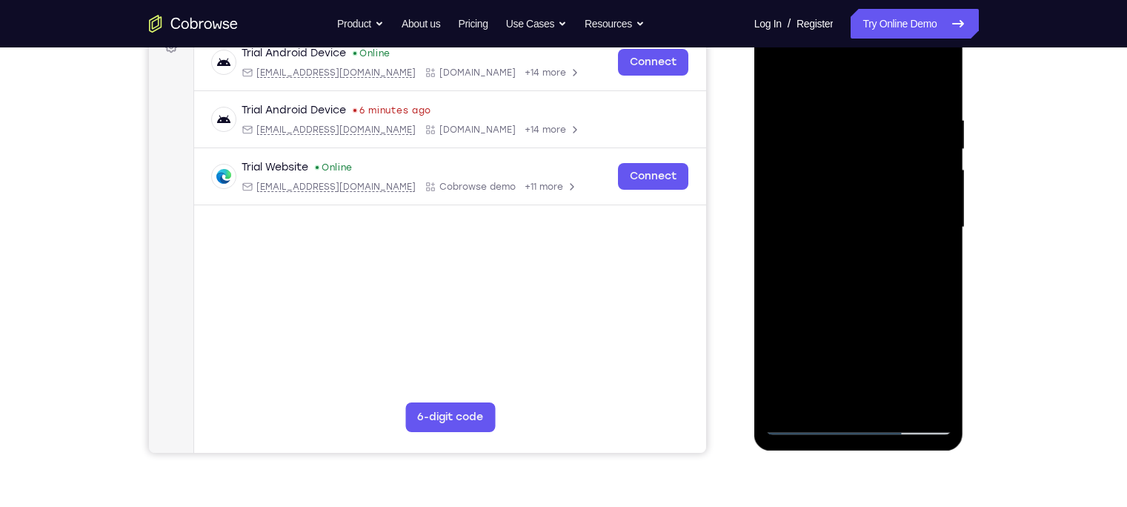
click at [849, 138] on div at bounding box center [858, 227] width 187 height 415
drag, startPoint x: 871, startPoint y: 315, endPoint x: 847, endPoint y: 148, distance: 168.5
click at [847, 148] on div at bounding box center [858, 227] width 187 height 415
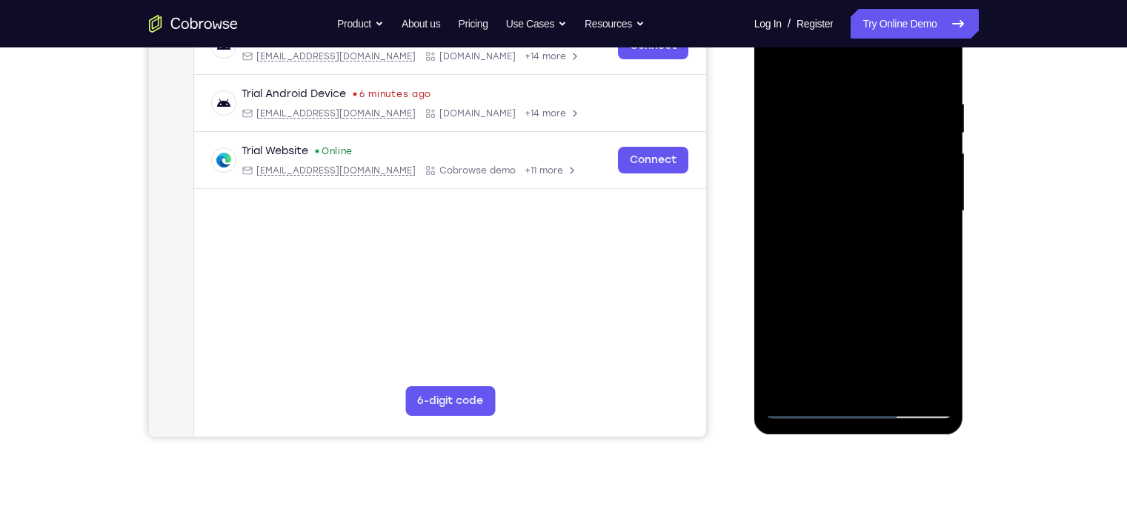
scroll to position [253, 0]
drag, startPoint x: 860, startPoint y: 345, endPoint x: 856, endPoint y: 184, distance: 160.8
click at [856, 184] on div at bounding box center [858, 210] width 187 height 415
drag, startPoint x: 873, startPoint y: 333, endPoint x: 857, endPoint y: 146, distance: 187.4
click at [857, 146] on div at bounding box center [858, 210] width 187 height 415
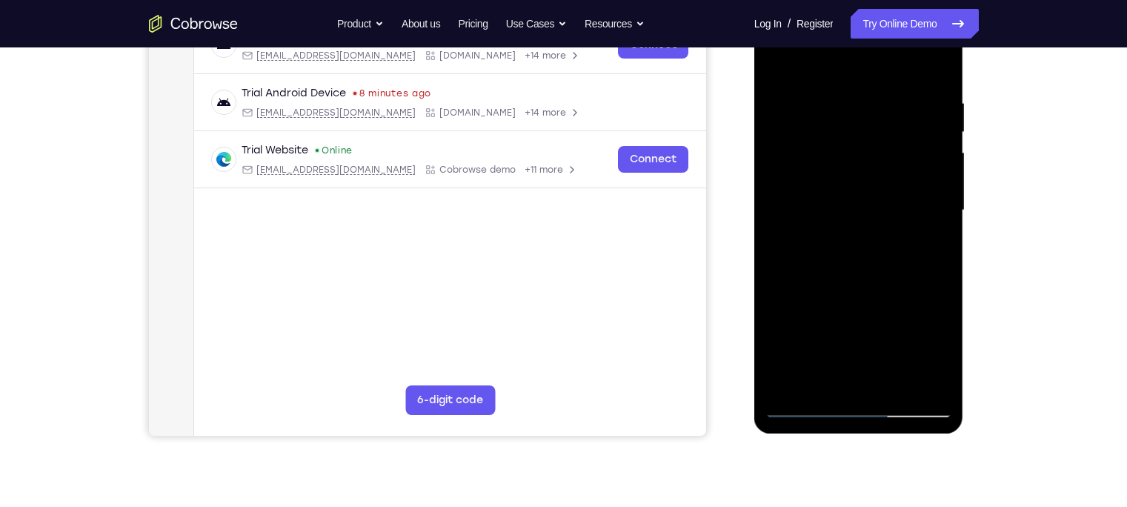
drag, startPoint x: 854, startPoint y: 329, endPoint x: 837, endPoint y: 208, distance: 122.0
click at [837, 208] on div at bounding box center [858, 210] width 187 height 415
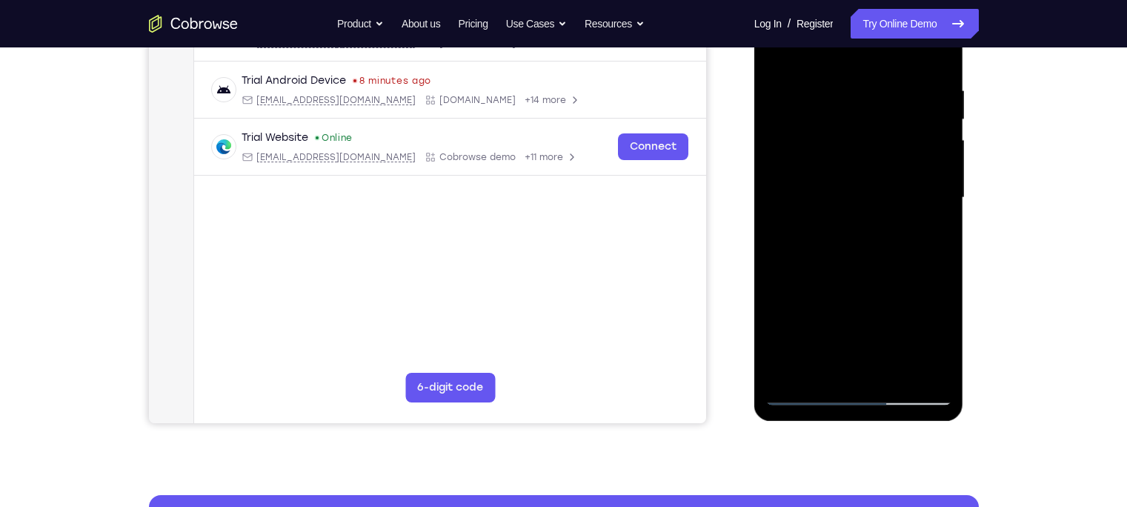
scroll to position [267, 0]
click at [851, 130] on div at bounding box center [858, 197] width 187 height 415
drag, startPoint x: 857, startPoint y: 122, endPoint x: 857, endPoint y: 263, distance: 140.8
click at [857, 263] on div at bounding box center [858, 197] width 187 height 415
click at [799, 393] on div at bounding box center [858, 197] width 187 height 415
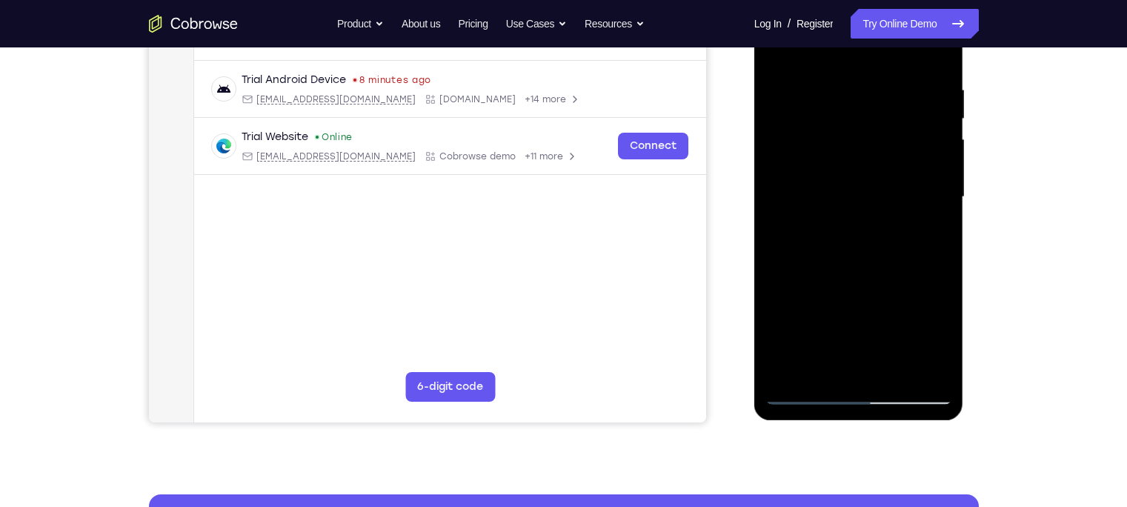
drag, startPoint x: 877, startPoint y: 139, endPoint x: 862, endPoint y: 309, distance: 170.4
click at [862, 309] on div at bounding box center [858, 197] width 187 height 415
drag, startPoint x: 843, startPoint y: 108, endPoint x: 836, endPoint y: 305, distance: 196.5
click at [836, 305] on div at bounding box center [858, 197] width 187 height 415
drag, startPoint x: 862, startPoint y: 95, endPoint x: 845, endPoint y: 368, distance: 273.2
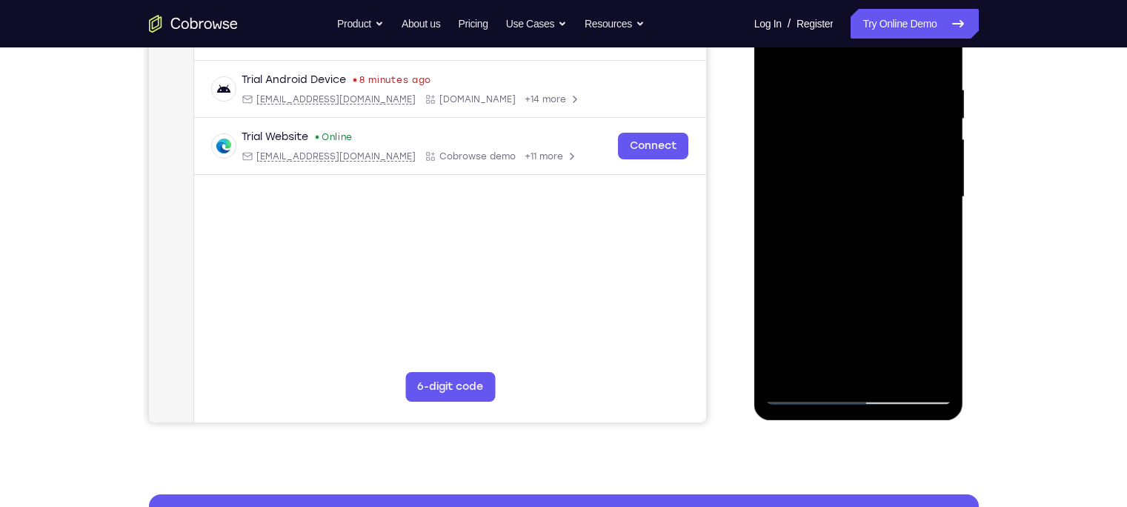
click at [845, 368] on div at bounding box center [858, 197] width 187 height 415
drag, startPoint x: 857, startPoint y: 142, endPoint x: 853, endPoint y: 282, distance: 140.1
click at [853, 282] on div at bounding box center [858, 197] width 187 height 415
click at [859, 185] on div at bounding box center [858, 197] width 187 height 415
click at [852, 224] on div at bounding box center [858, 197] width 187 height 415
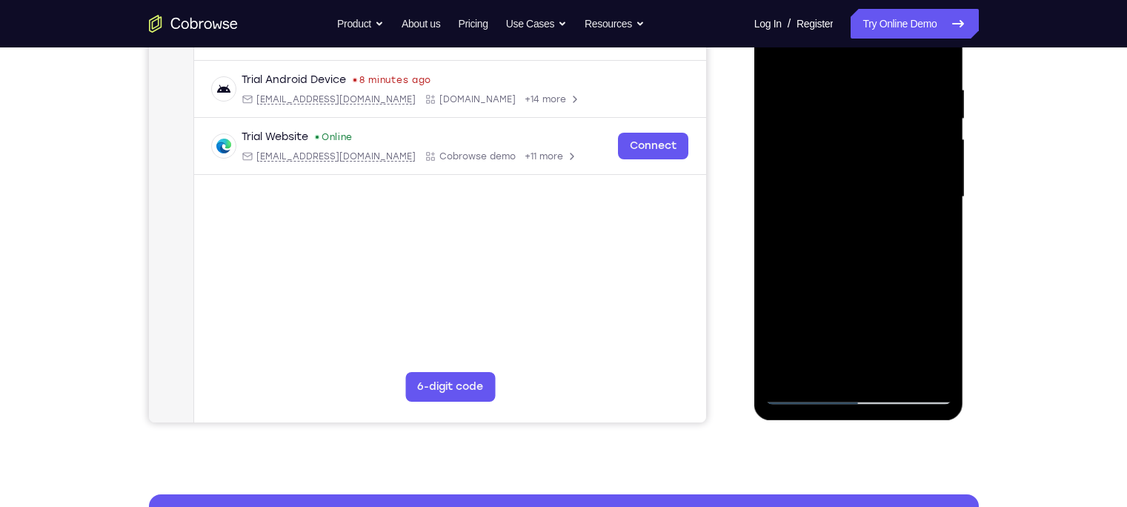
click at [940, 265] on div at bounding box center [858, 197] width 187 height 415
click at [831, 227] on div at bounding box center [858, 197] width 187 height 415
click at [810, 267] on div at bounding box center [858, 197] width 187 height 415
click at [802, 267] on div at bounding box center [858, 197] width 187 height 415
click at [814, 265] on div at bounding box center [858, 197] width 187 height 415
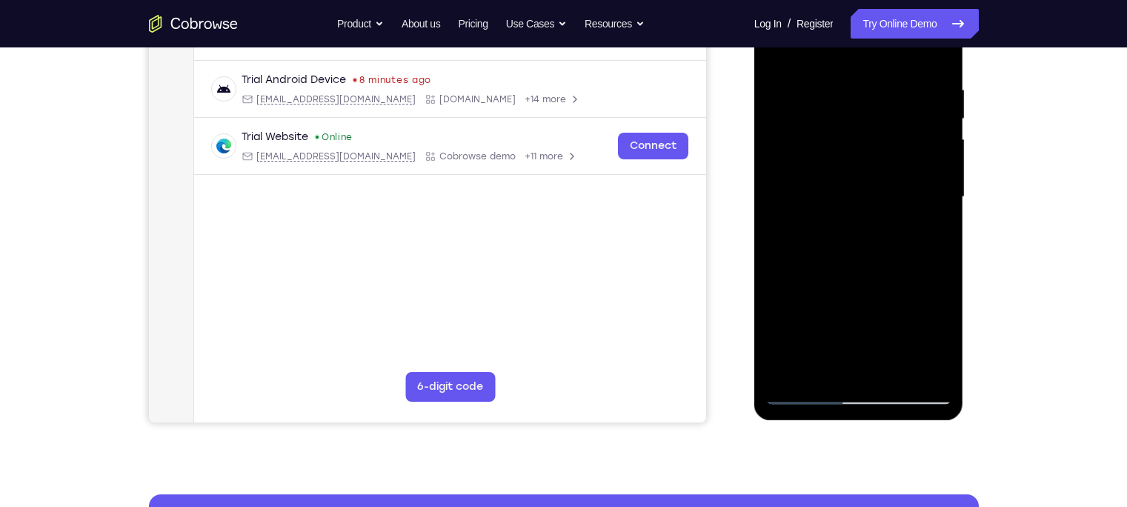
click at [823, 263] on div at bounding box center [858, 197] width 187 height 415
click at [834, 261] on div at bounding box center [858, 197] width 187 height 415
click at [861, 247] on div at bounding box center [858, 197] width 187 height 415
click at [853, 262] on div at bounding box center [858, 197] width 187 height 415
click at [843, 261] on div at bounding box center [858, 197] width 187 height 415
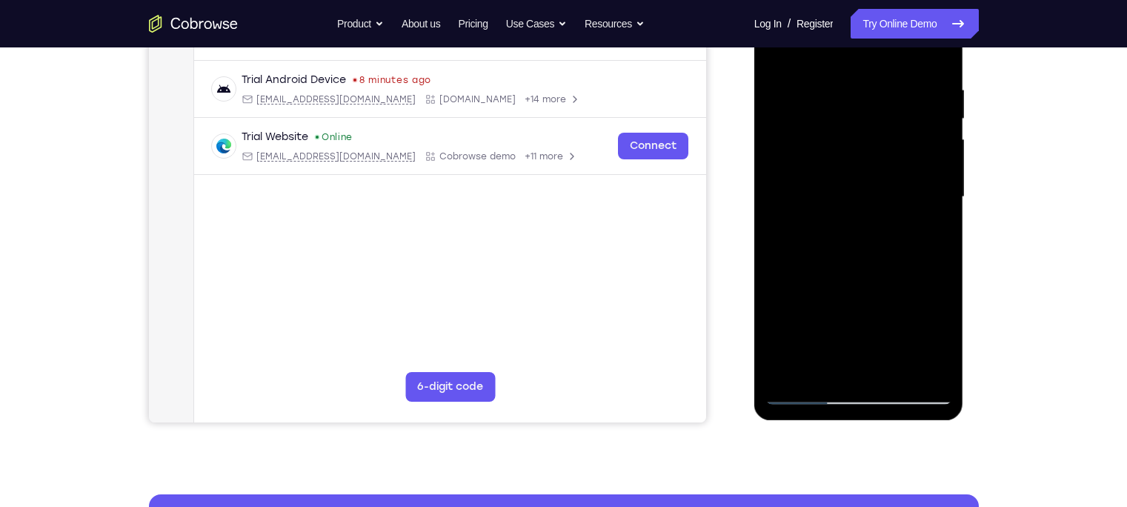
click at [857, 262] on div at bounding box center [858, 197] width 187 height 415
click at [865, 265] on div at bounding box center [858, 197] width 187 height 415
click at [901, 205] on div at bounding box center [858, 197] width 187 height 415
click at [828, 269] on div at bounding box center [858, 197] width 187 height 415
click at [871, 265] on div at bounding box center [858, 197] width 187 height 415
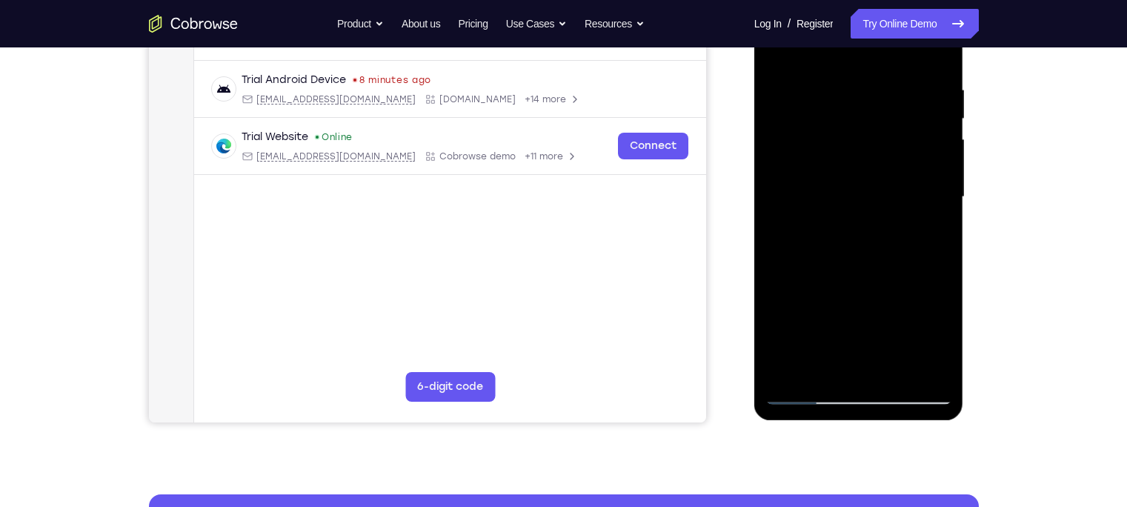
click at [834, 267] on div at bounding box center [858, 197] width 187 height 415
click at [848, 268] on div at bounding box center [858, 197] width 187 height 415
click at [850, 263] on div at bounding box center [858, 197] width 187 height 415
click at [827, 264] on div at bounding box center [858, 197] width 187 height 415
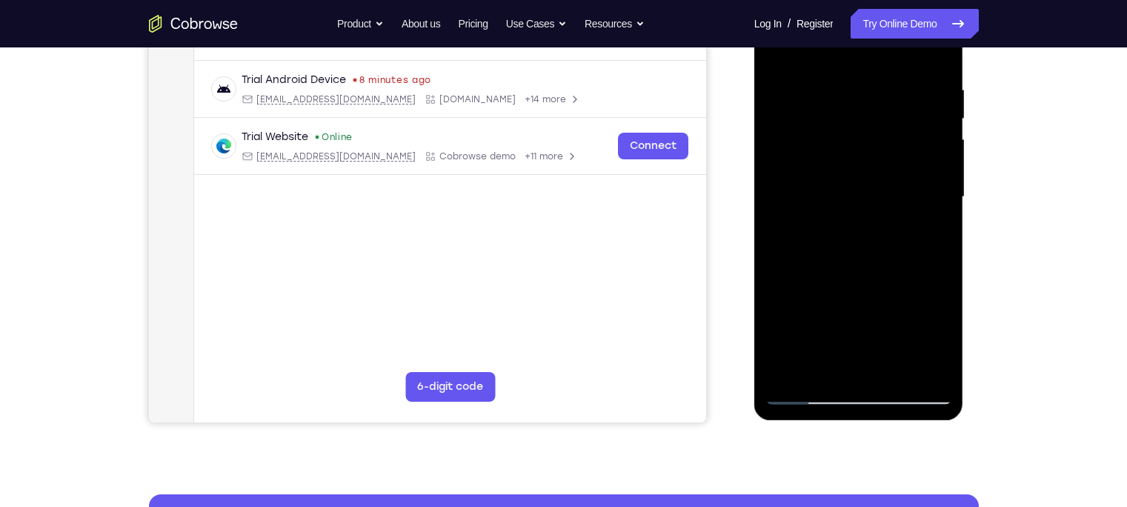
click at [827, 264] on div at bounding box center [858, 197] width 187 height 415
click at [856, 393] on div at bounding box center [858, 197] width 187 height 415
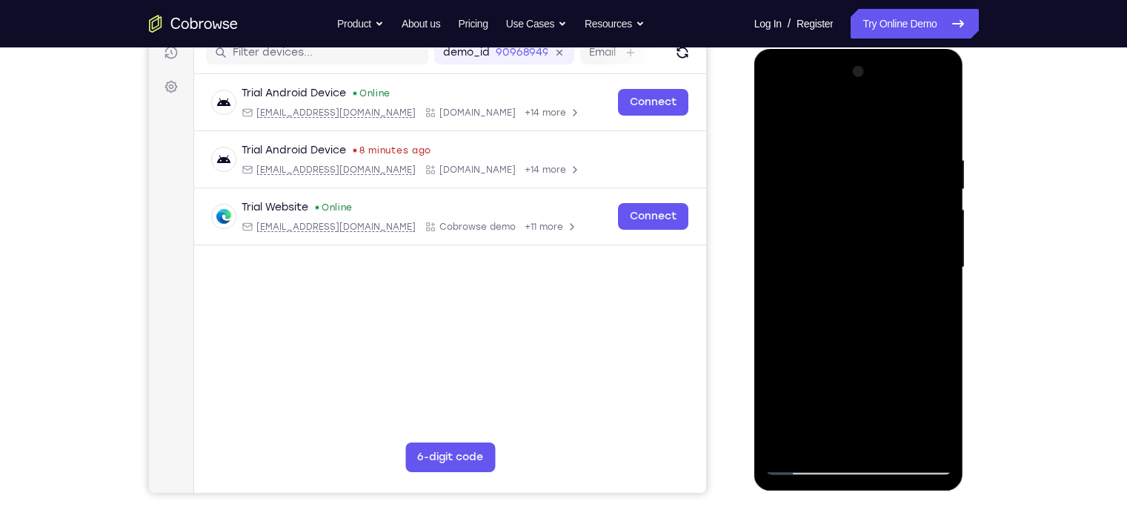
scroll to position [196, 0]
